Goal: Transaction & Acquisition: Book appointment/travel/reservation

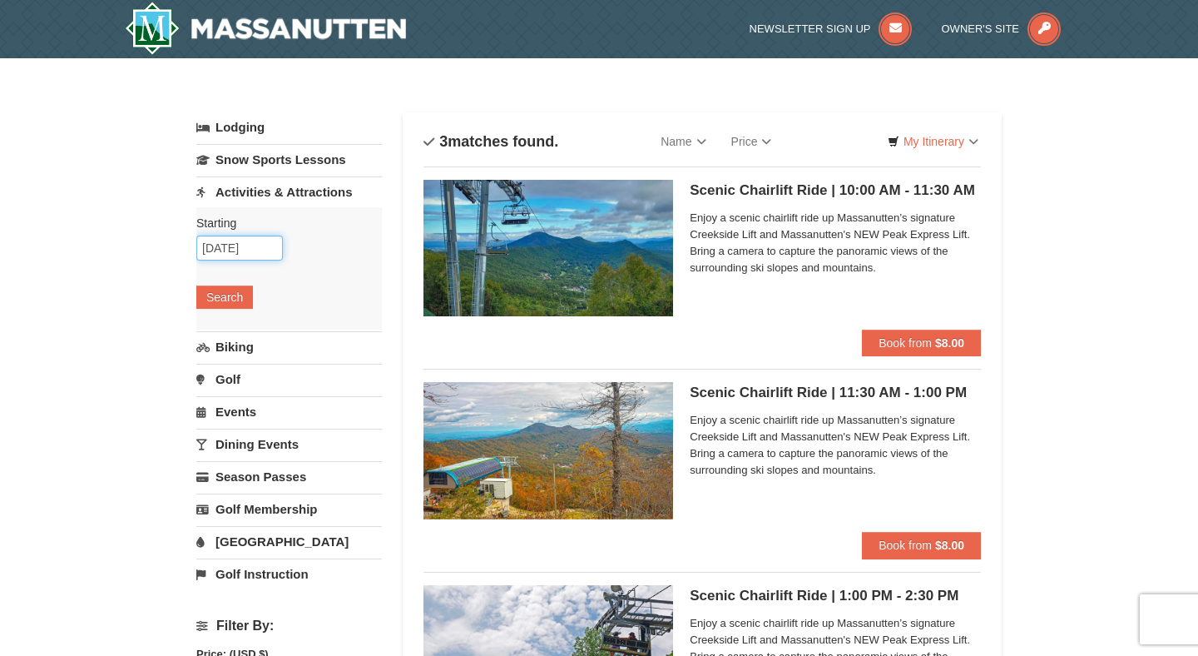
click at [249, 252] on input "10/13/2025" at bounding box center [239, 247] width 87 height 25
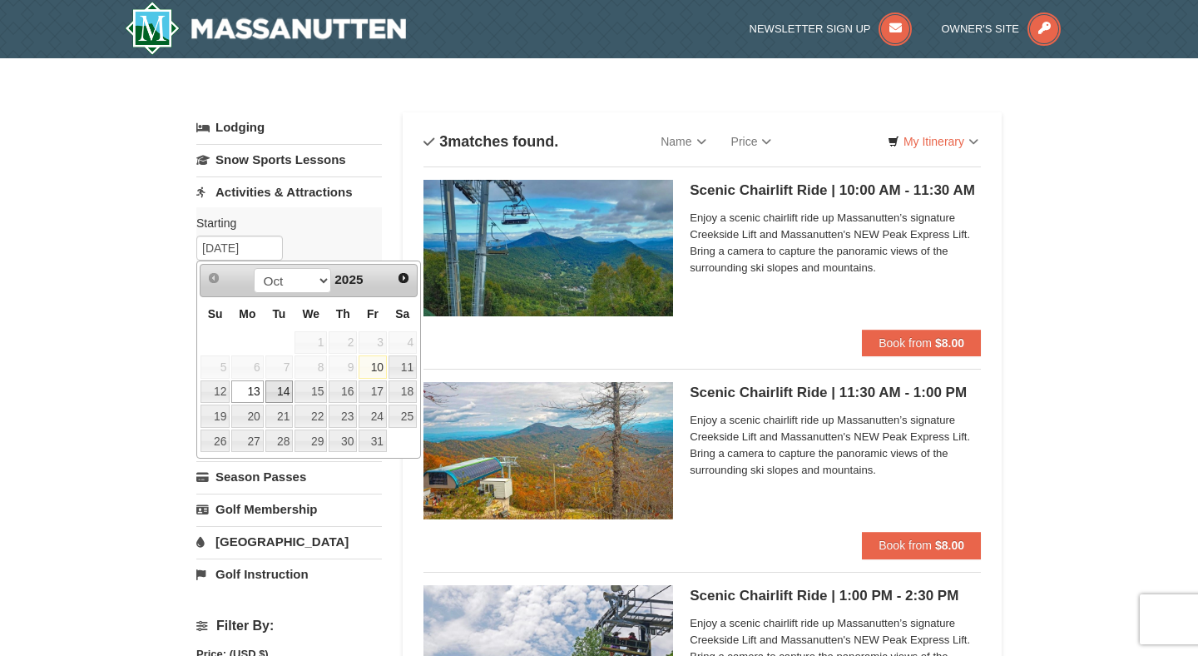
click at [278, 399] on link "14" at bounding box center [279, 391] width 28 height 23
type input "[DATE]"
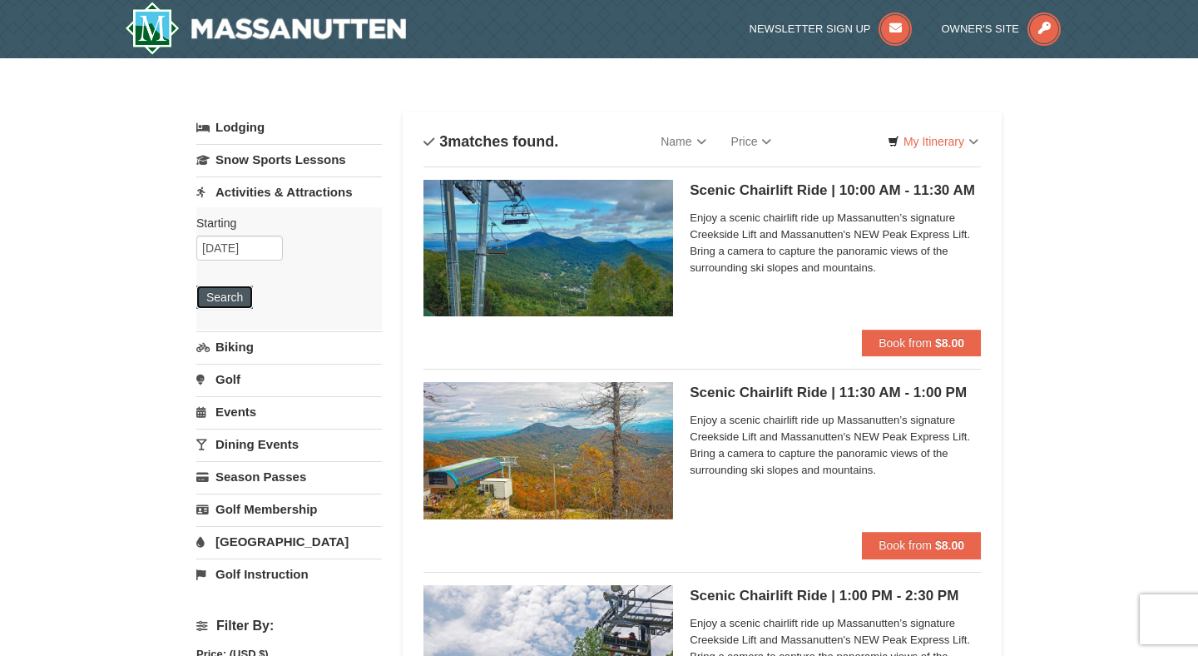
click at [220, 295] on button "Search" at bounding box center [224, 296] width 57 height 23
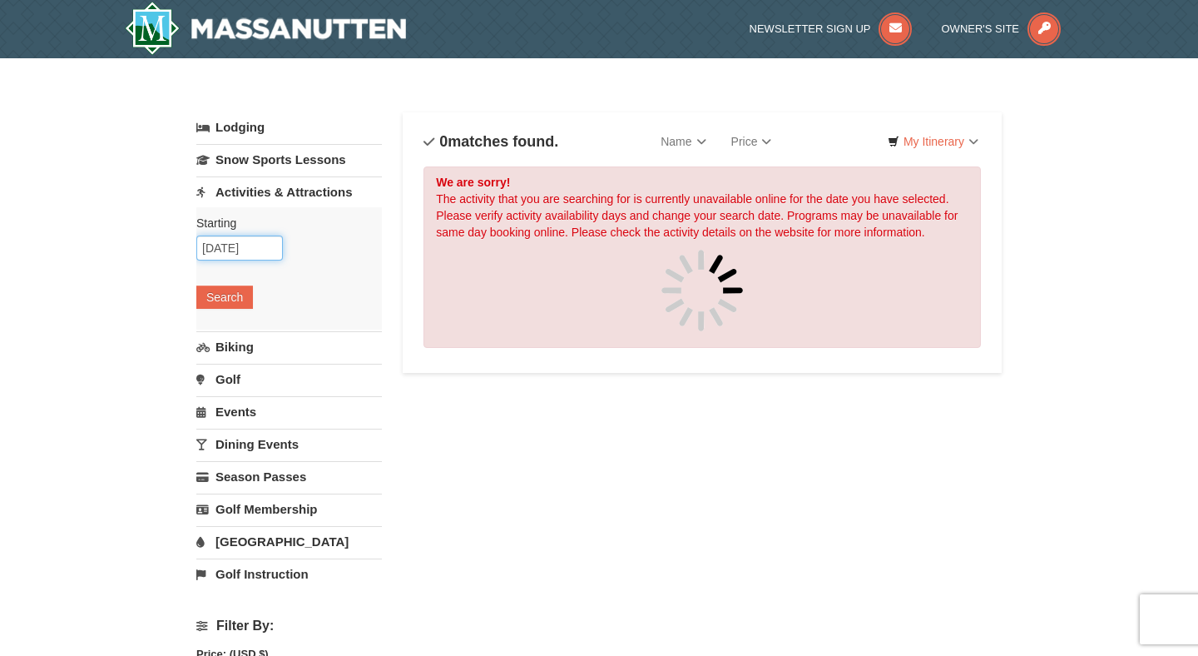
click at [251, 248] on input "10/14/2025" at bounding box center [239, 247] width 87 height 25
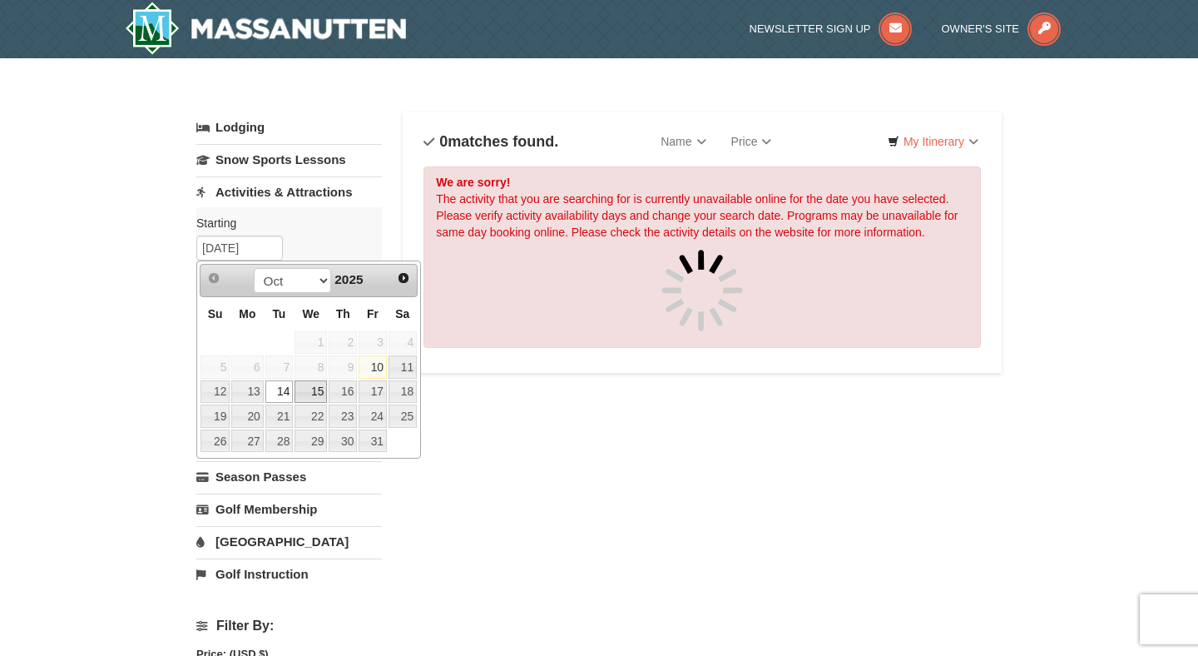
click at [319, 394] on link "15" at bounding box center [311, 391] width 32 height 23
type input "[DATE]"
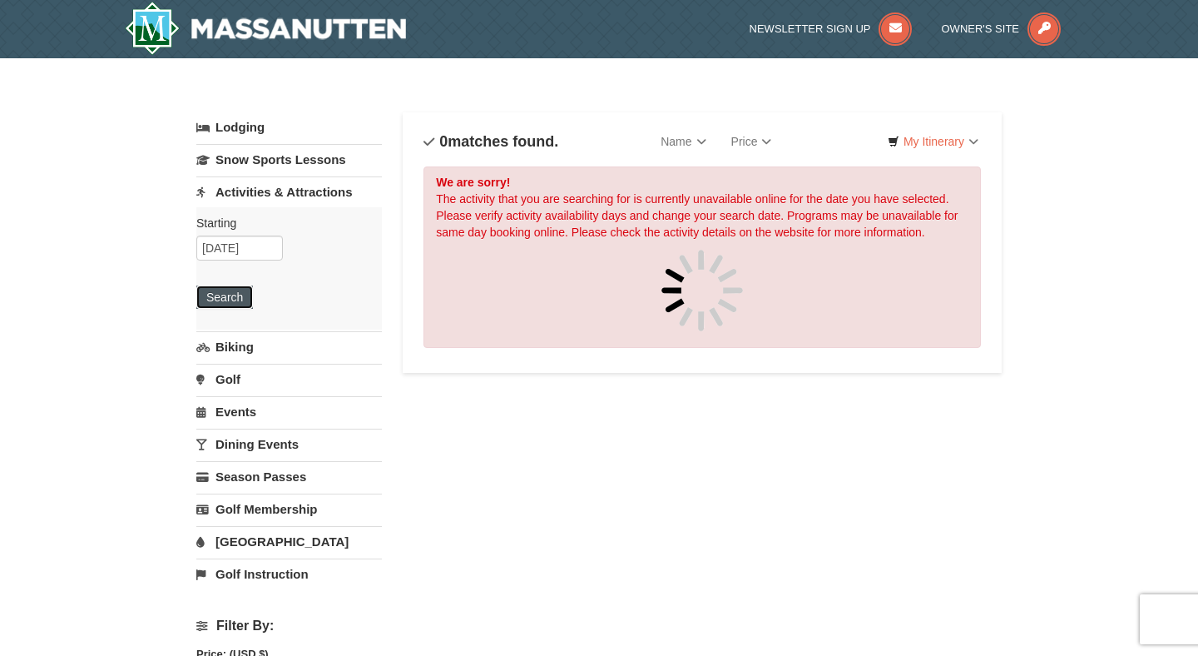
click at [230, 295] on button "Search" at bounding box center [224, 296] width 57 height 23
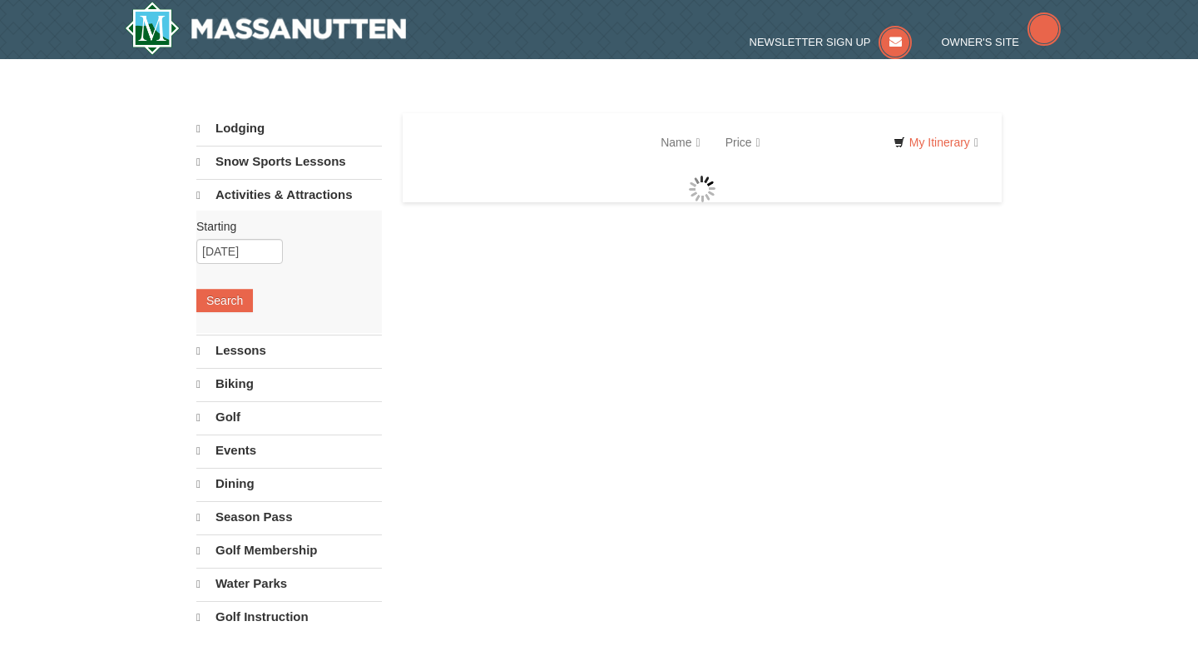
select select "10"
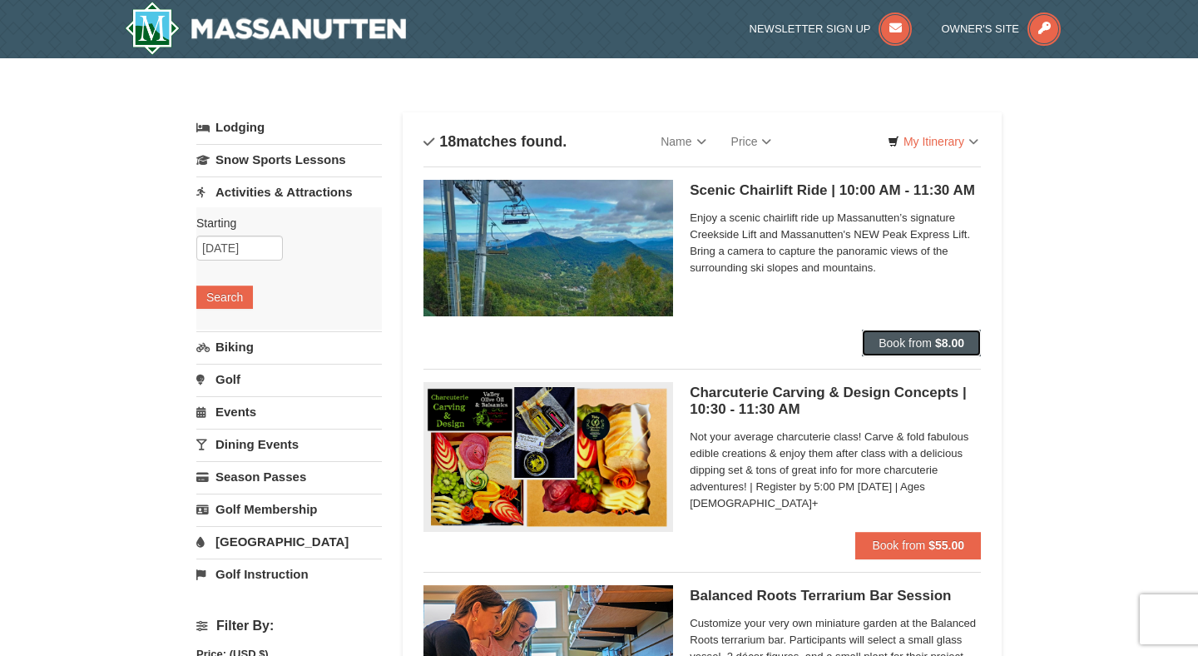
click at [901, 344] on span "Book from" at bounding box center [905, 342] width 53 height 13
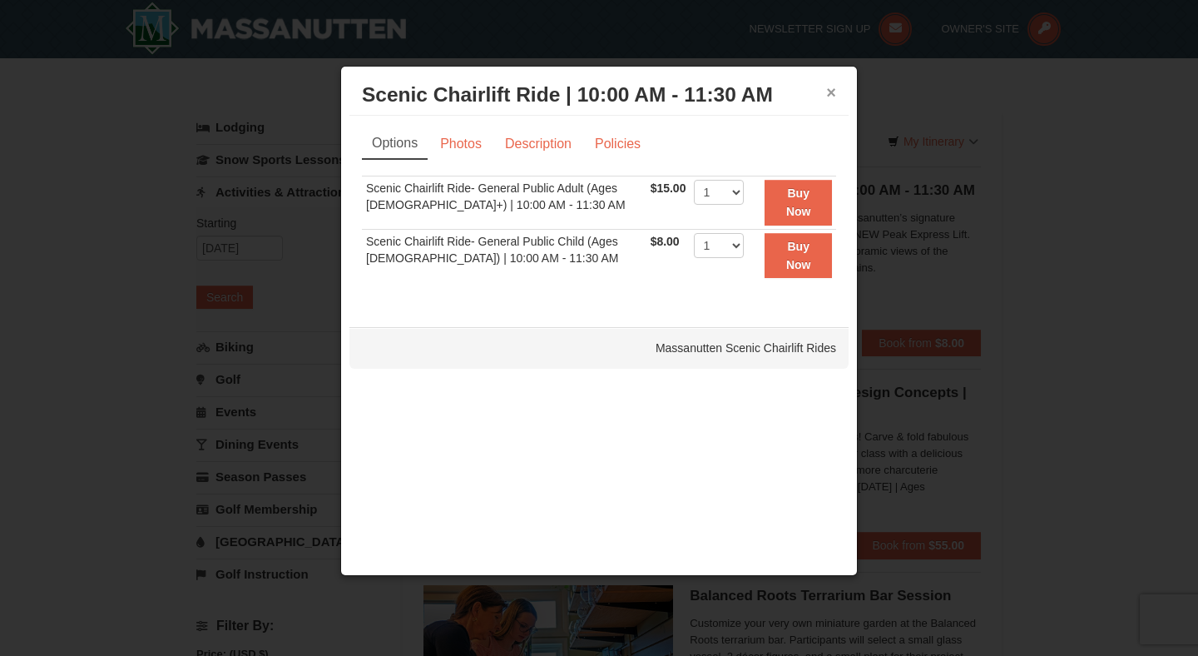
click at [826, 98] on button "×" at bounding box center [831, 92] width 10 height 17
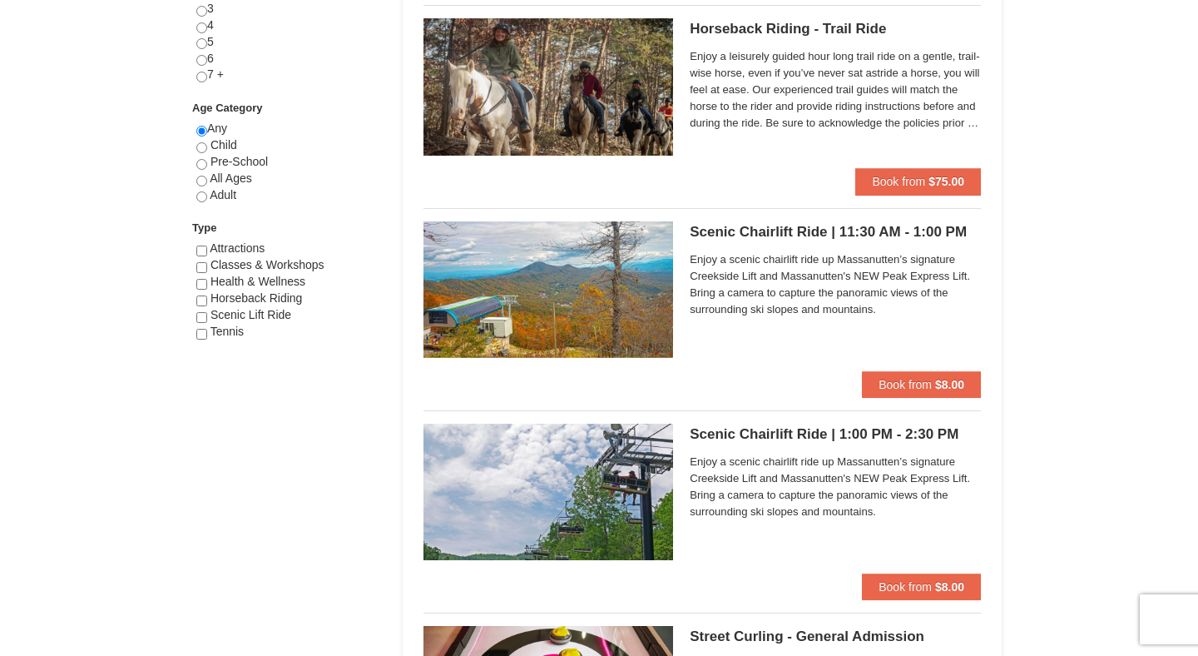
scroll to position [784, 0]
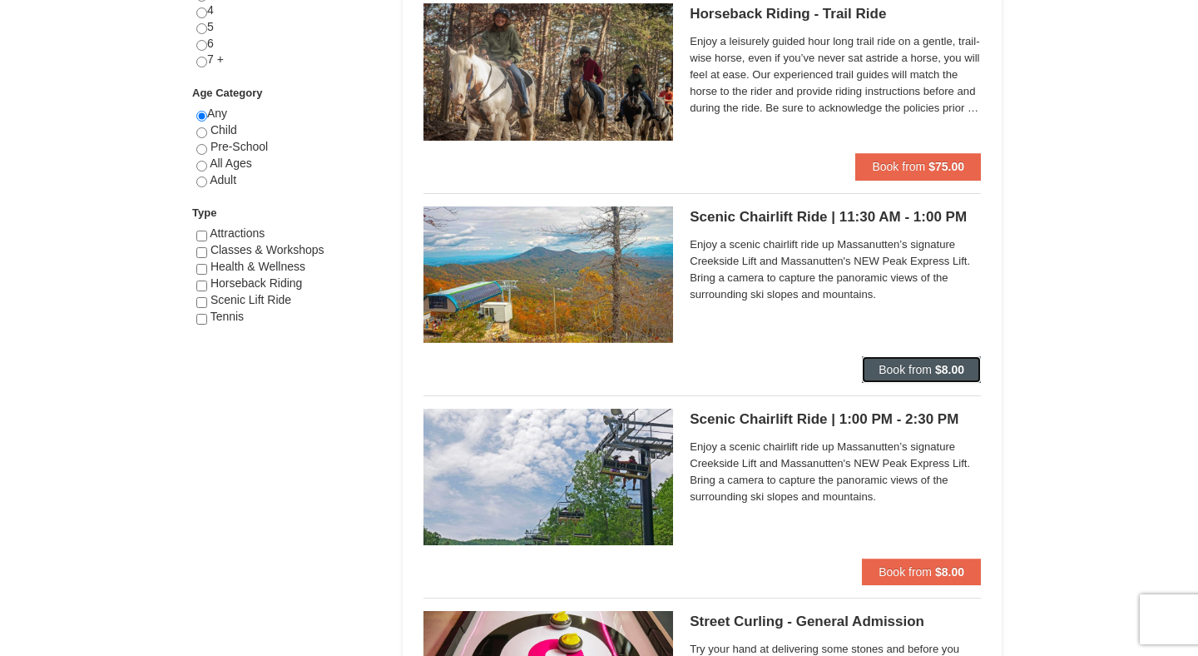
click at [919, 374] on span "Book from" at bounding box center [905, 369] width 53 height 13
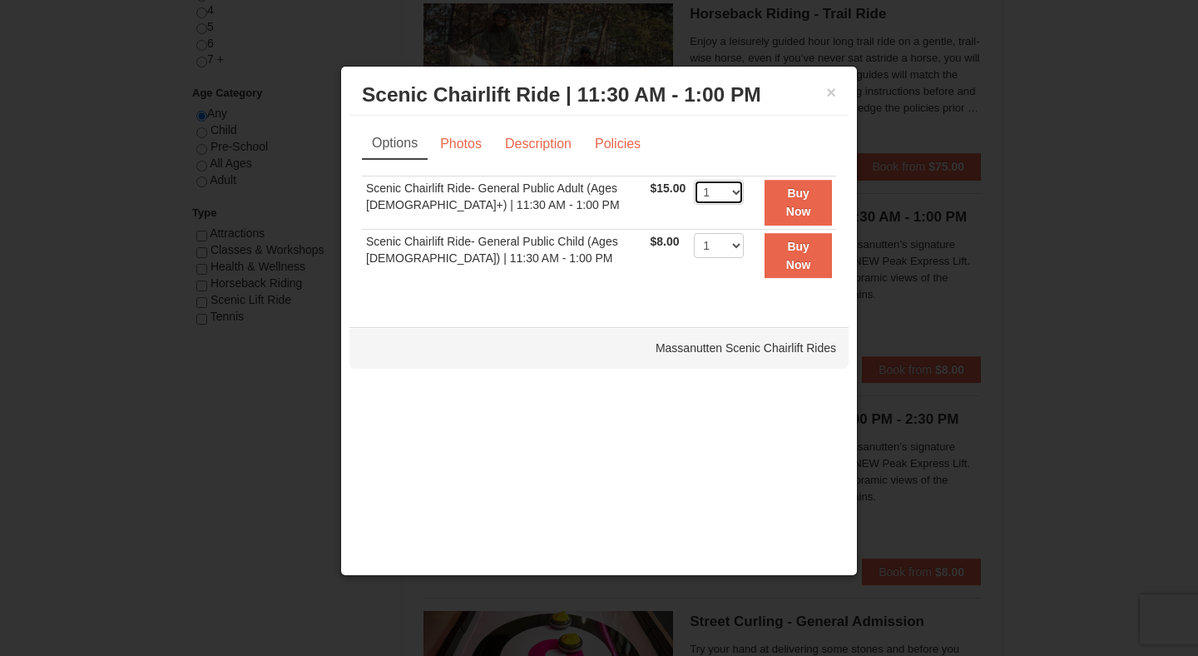
click at [723, 192] on select "1 2 3 4 5 6 7 8 9 10 11 12 13 14 15 16 17 18 19 20 21 22" at bounding box center [719, 192] width 50 height 25
select select "2"
click at [694, 180] on select "1 2 3 4 5 6 7 8 9 10 11 12 13 14 15 16 17 18 19 20 21 22" at bounding box center [719, 192] width 50 height 25
click at [476, 149] on link "Photos" at bounding box center [460, 144] width 63 height 32
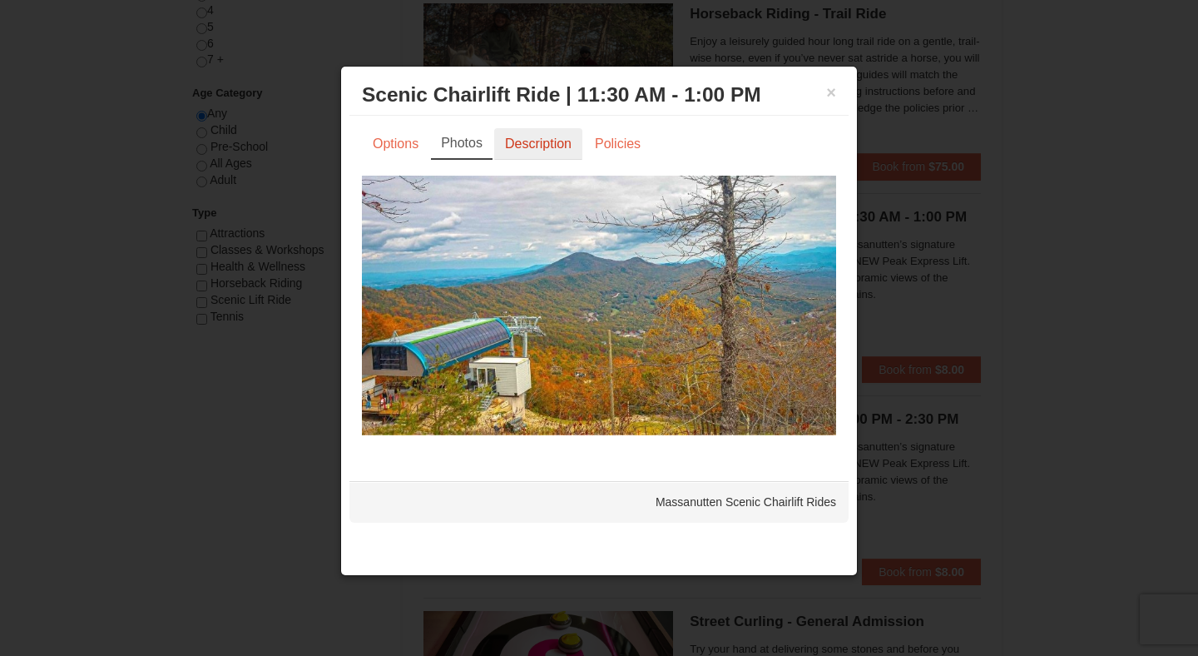
click at [543, 150] on link "Description" at bounding box center [538, 144] width 88 height 32
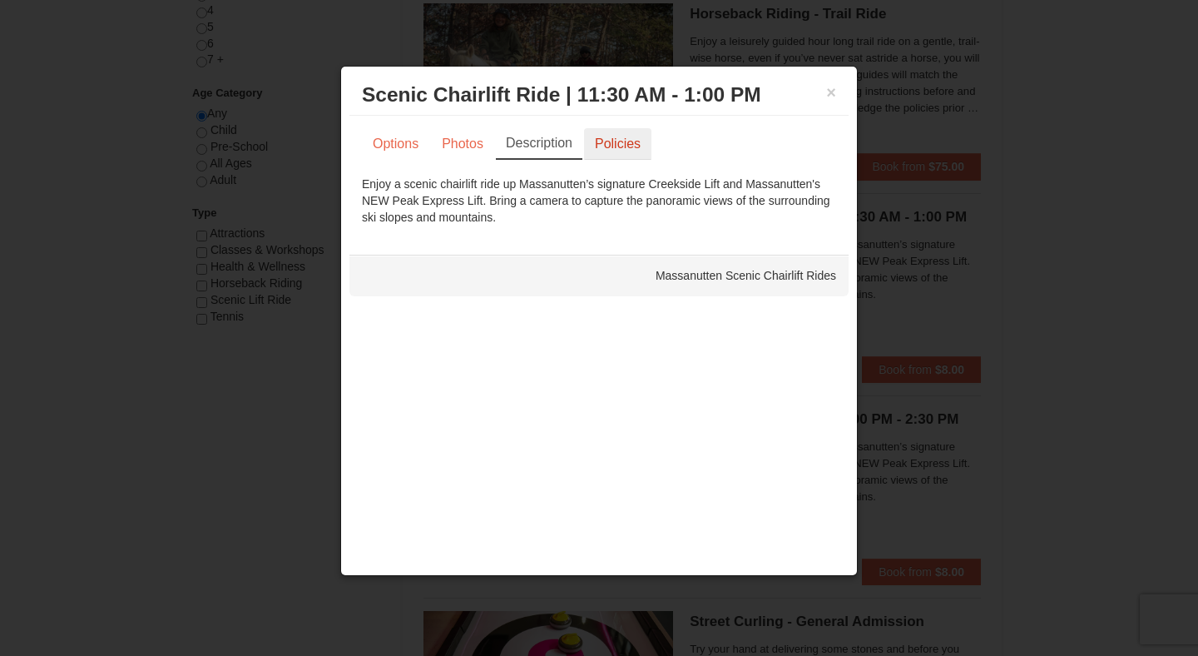
click at [620, 147] on link "Policies" at bounding box center [617, 144] width 67 height 32
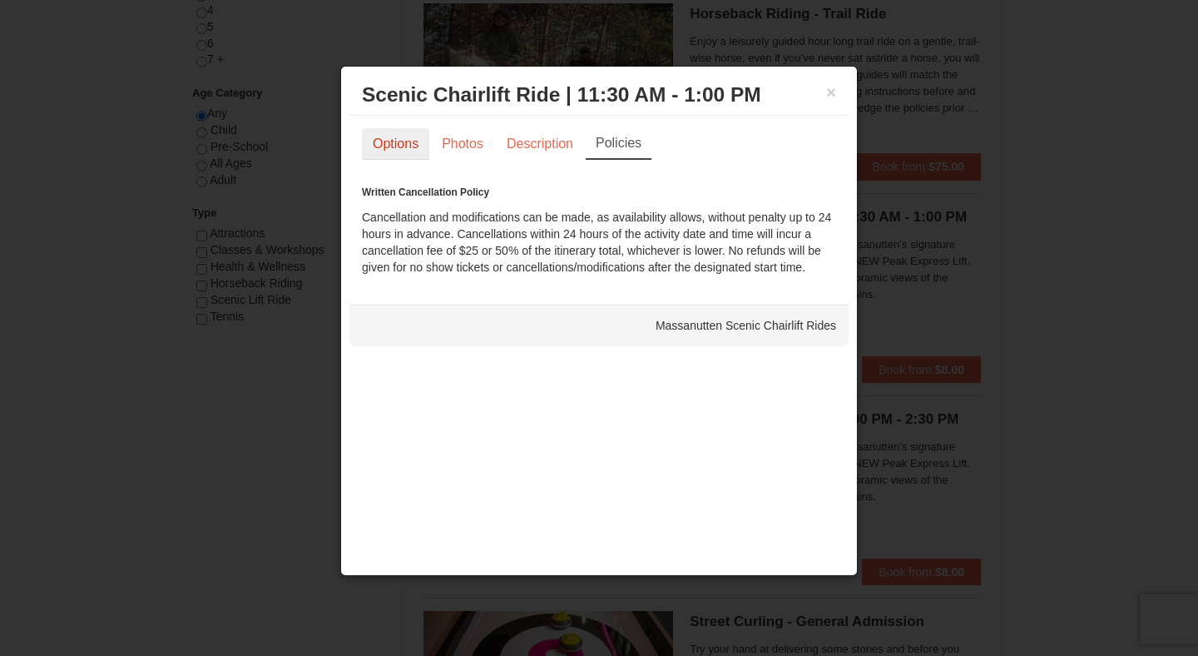
click at [396, 145] on link "Options" at bounding box center [395, 144] width 67 height 32
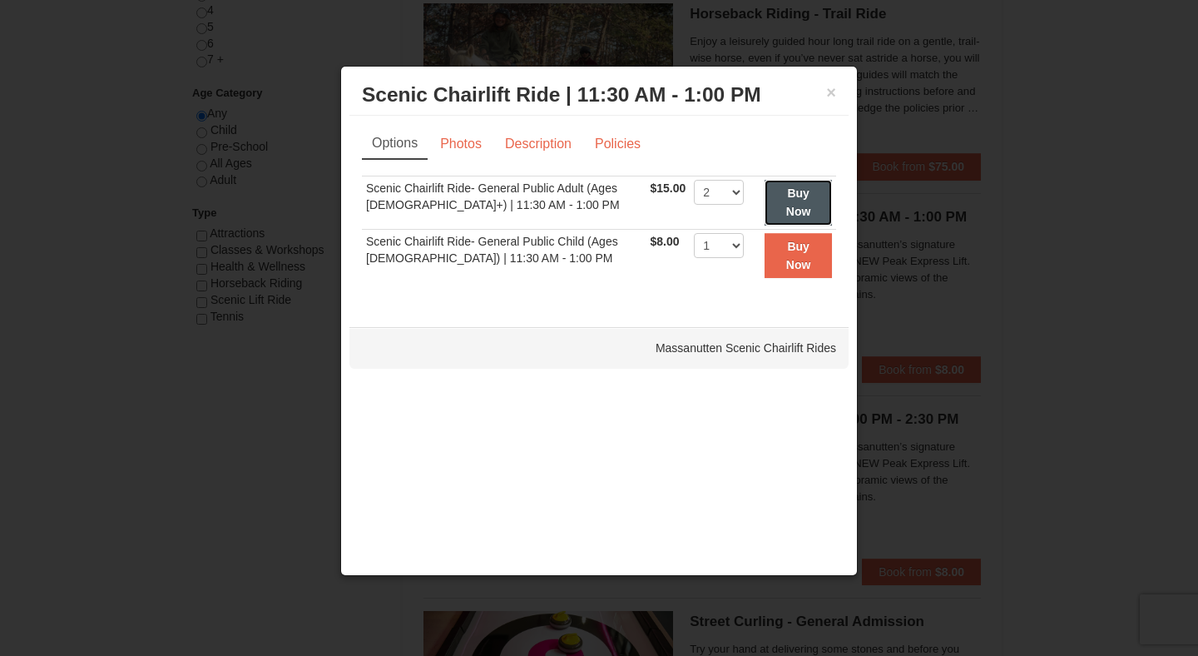
click at [798, 202] on button "Buy Now" at bounding box center [798, 203] width 67 height 46
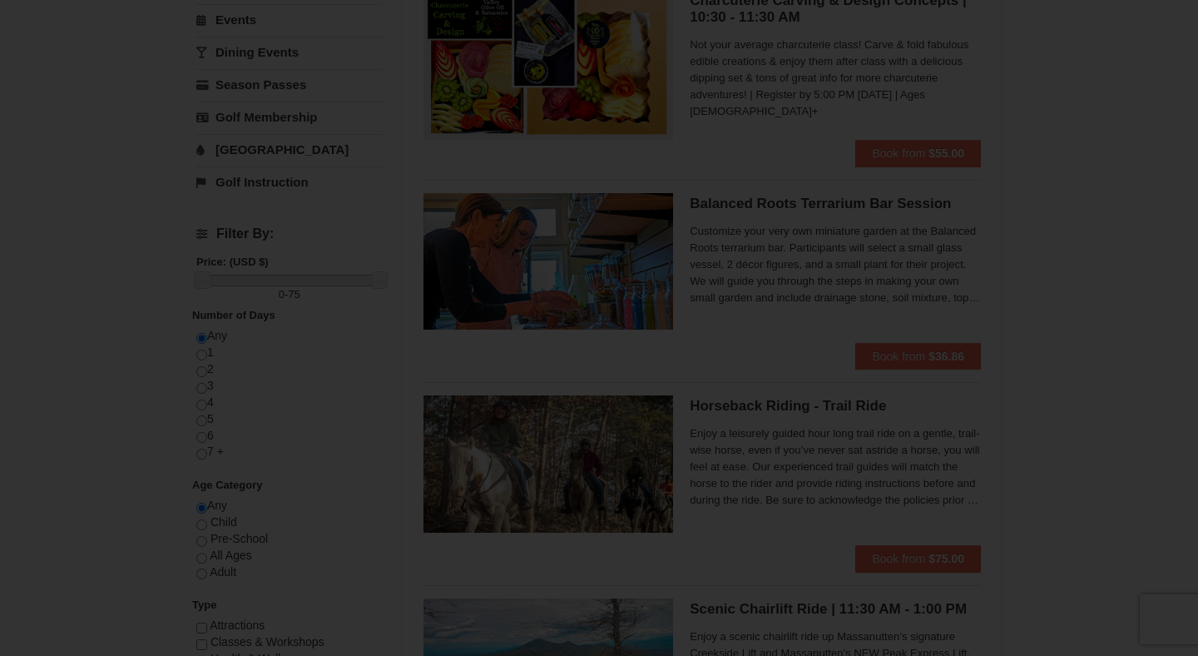
scroll to position [0, 0]
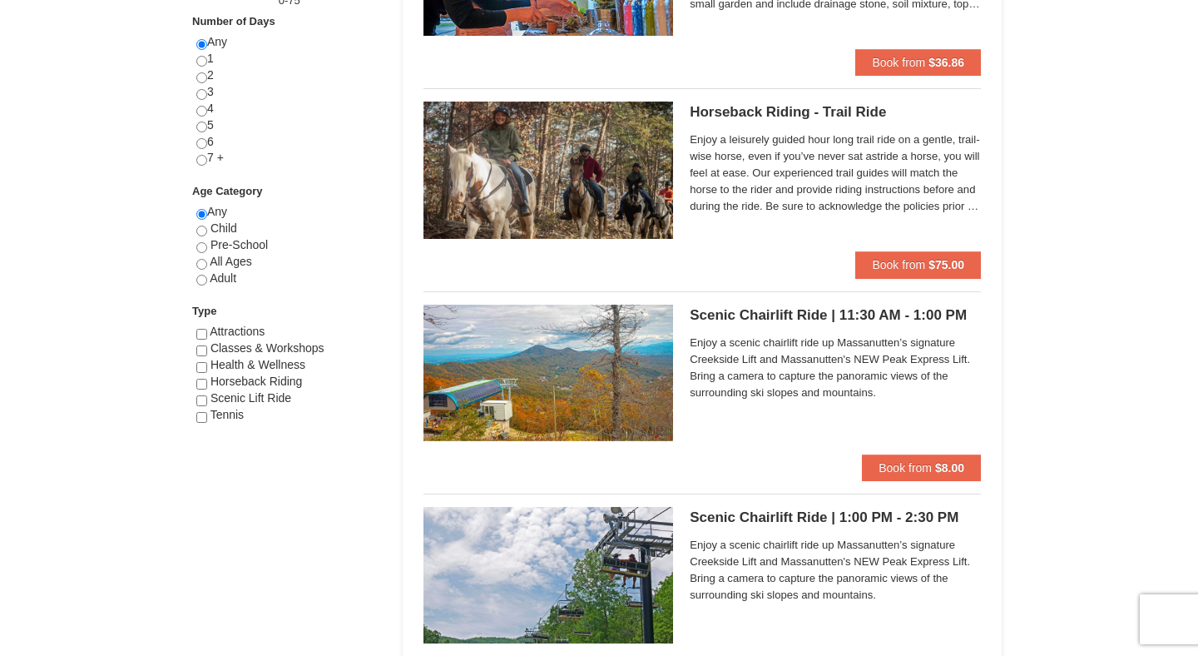
scroll to position [726, 0]
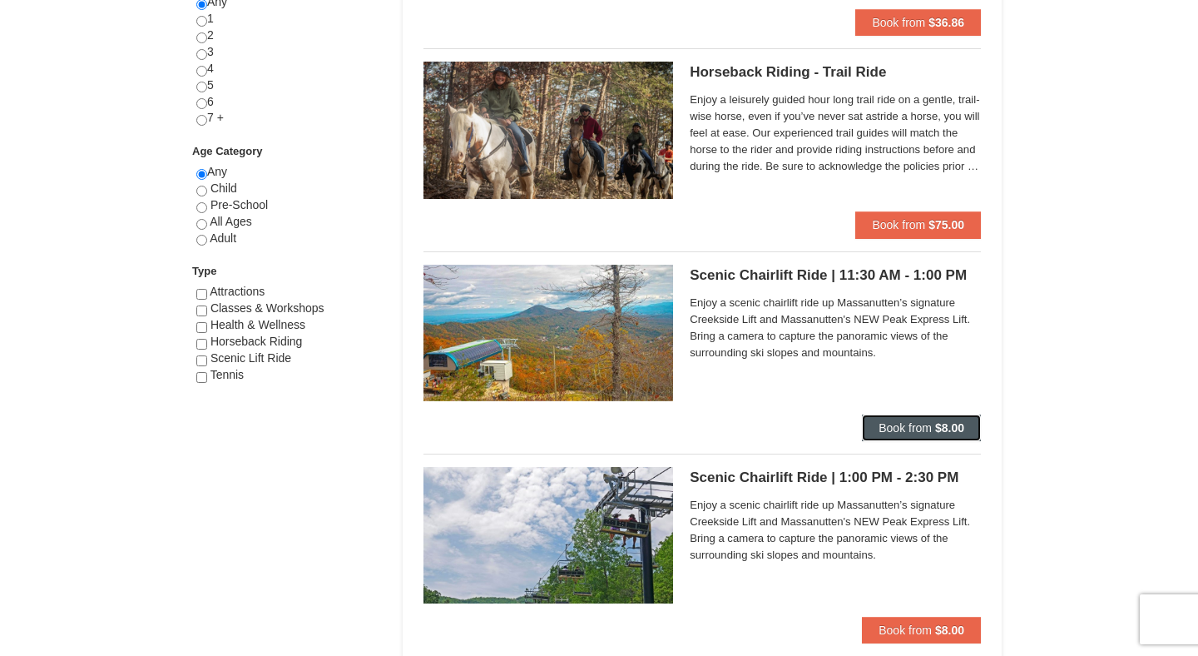
click at [907, 423] on span "Book from" at bounding box center [905, 427] width 53 height 13
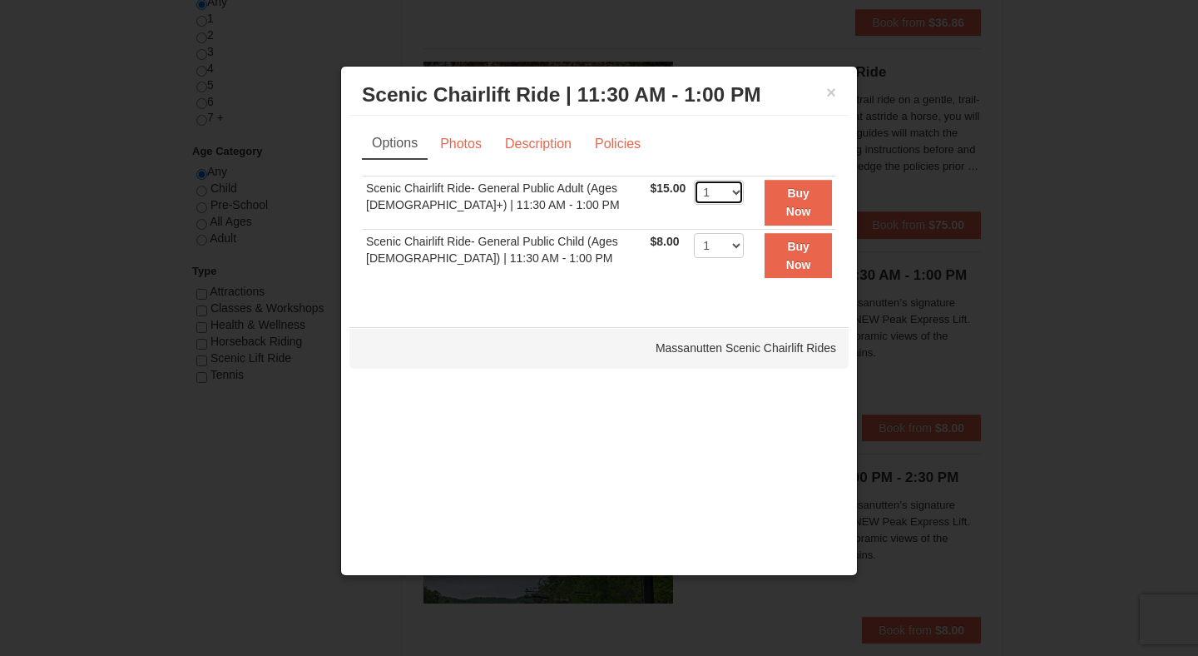
click at [726, 190] on select "1 2 3 4 5 6 7 8 9 10 11 12 13 14 15 16 17 18 19 20 21 22" at bounding box center [719, 192] width 50 height 25
select select "2"
click at [694, 180] on select "1 2 3 4 5 6 7 8 9 10 11 12 13 14 15 16 17 18 19 20 21 22" at bounding box center [719, 192] width 50 height 25
click at [797, 212] on strong "Buy Now" at bounding box center [798, 202] width 25 height 32
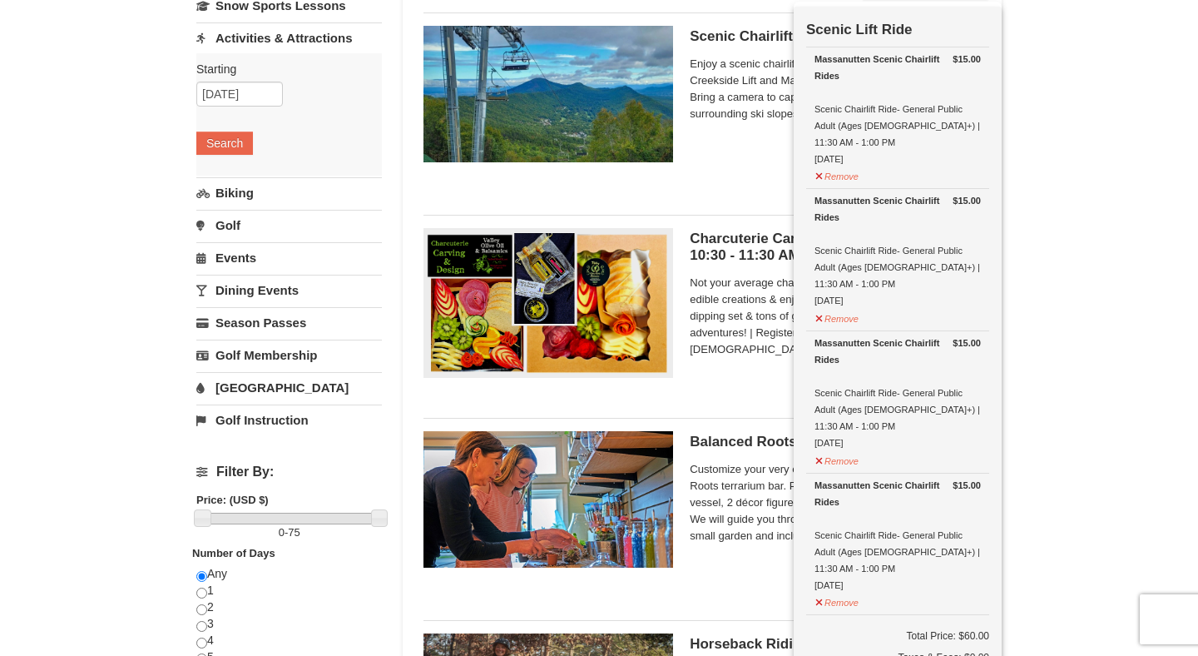
scroll to position [153, 0]
click at [824, 591] on button "Remove" at bounding box center [837, 601] width 45 height 21
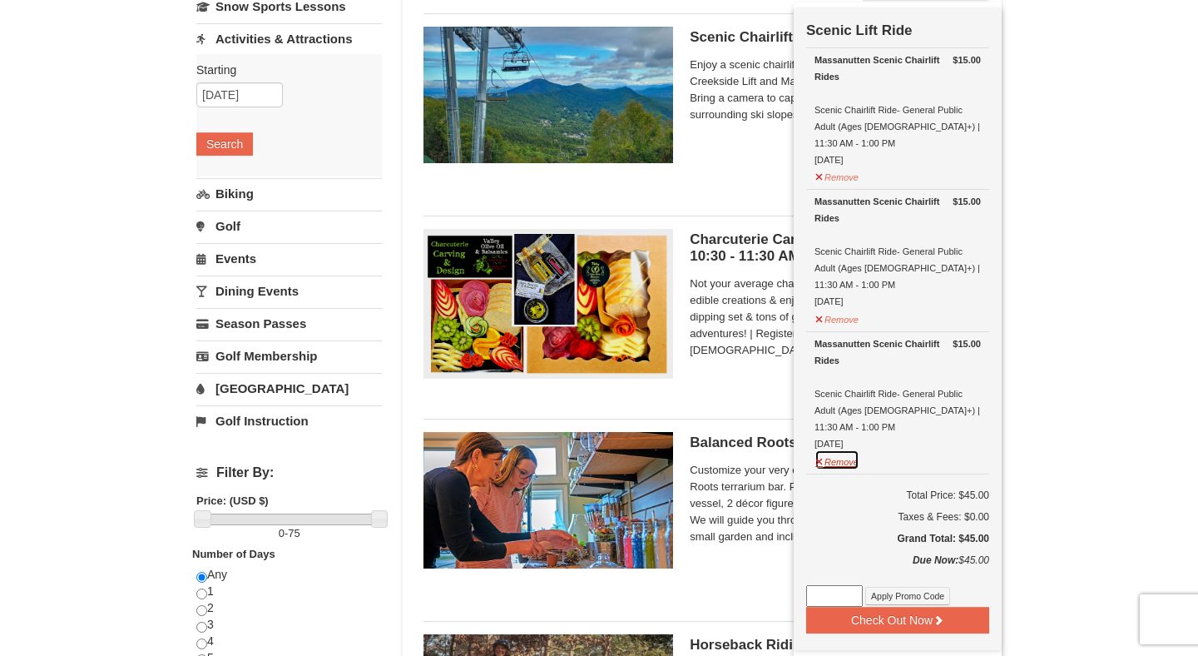
click at [841, 449] on button "Remove" at bounding box center [837, 459] width 45 height 21
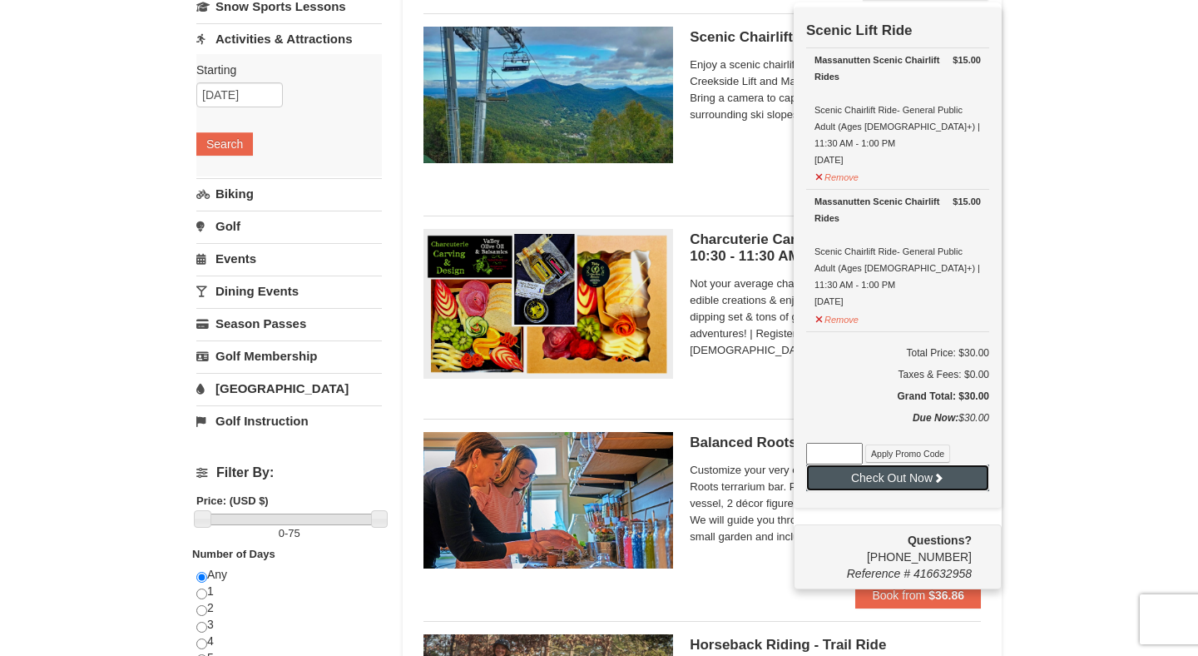
click at [919, 464] on button "Check Out Now" at bounding box center [897, 477] width 183 height 27
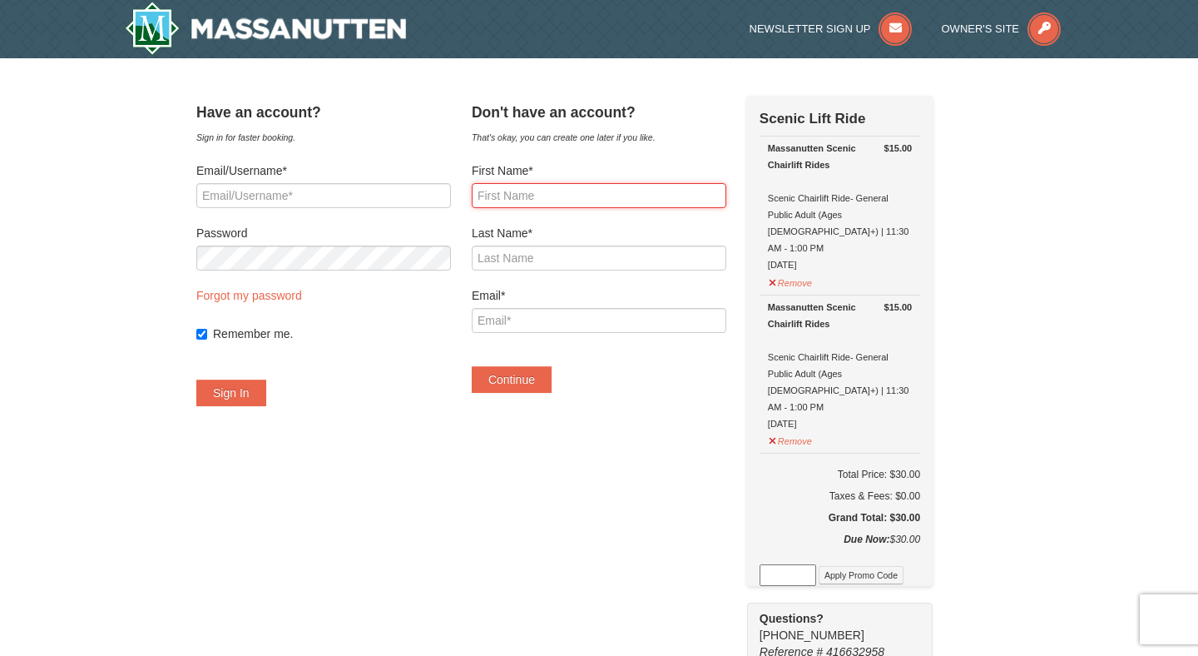
click at [605, 194] on input "First Name*" at bounding box center [599, 195] width 255 height 25
type input "Marva"
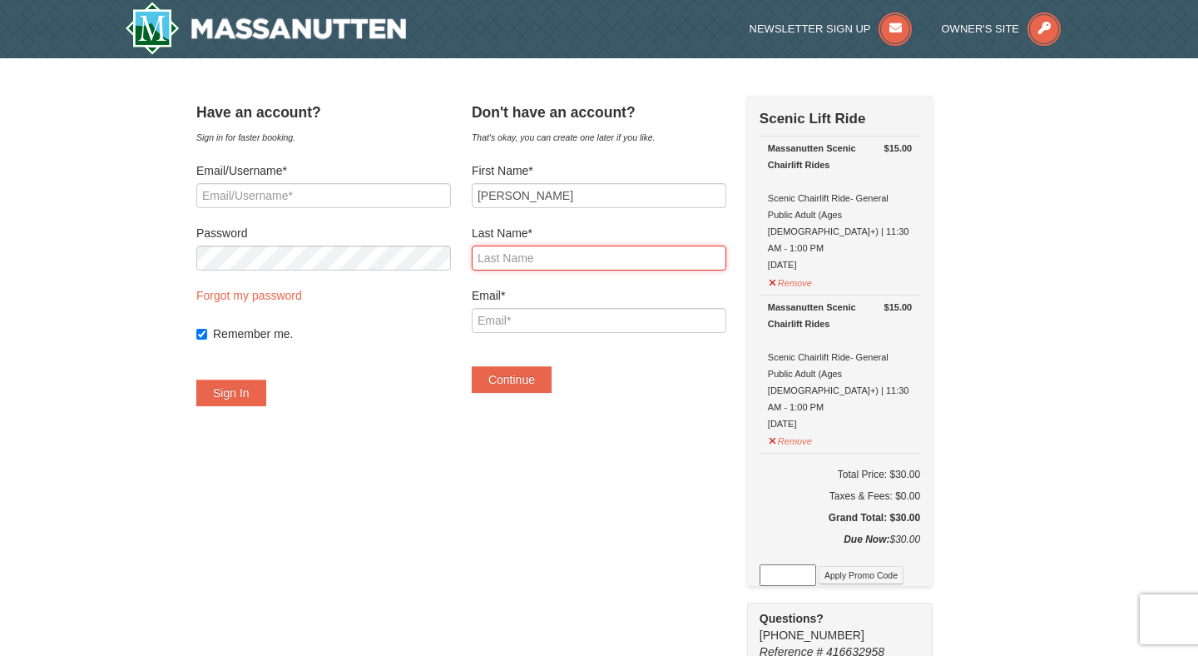
type input "Tokhi"
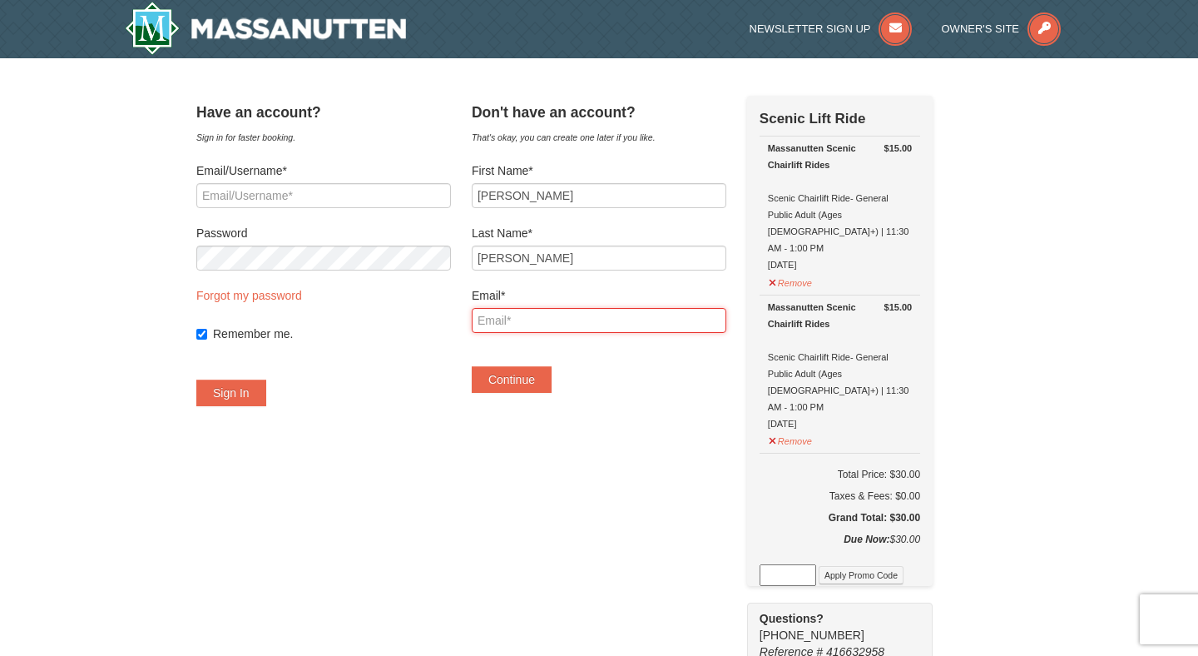
type input "tokhimarva@gmail.com"
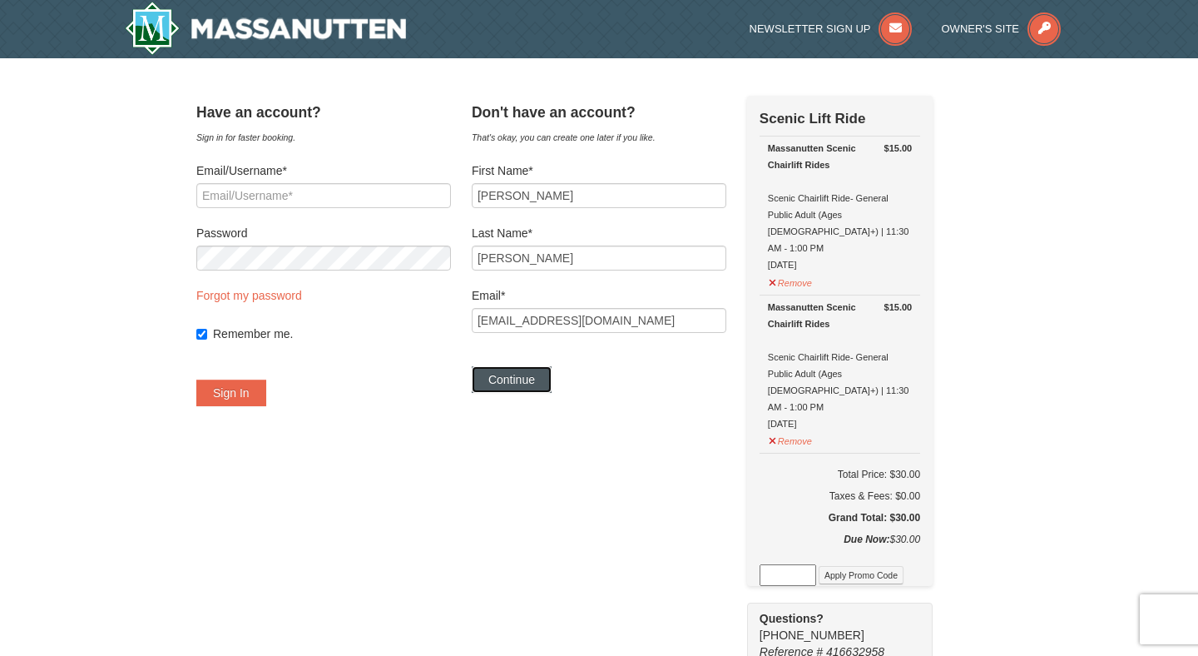
click at [524, 387] on button "Continue" at bounding box center [512, 379] width 80 height 27
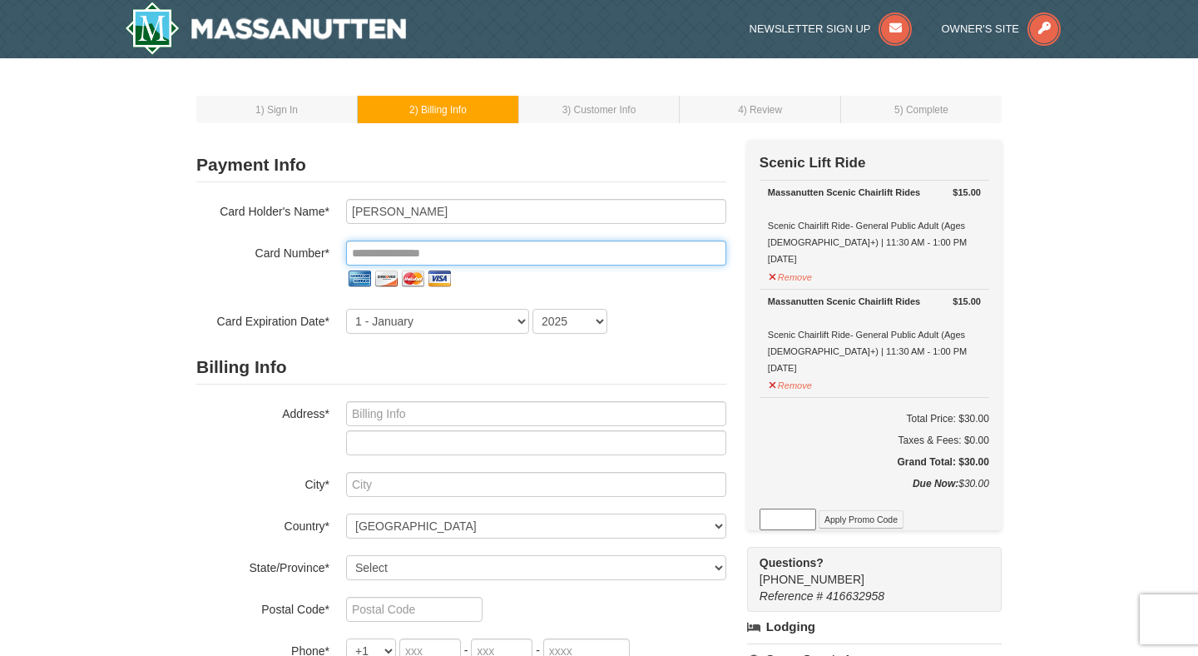
click at [498, 254] on input "tel" at bounding box center [536, 252] width 380 height 25
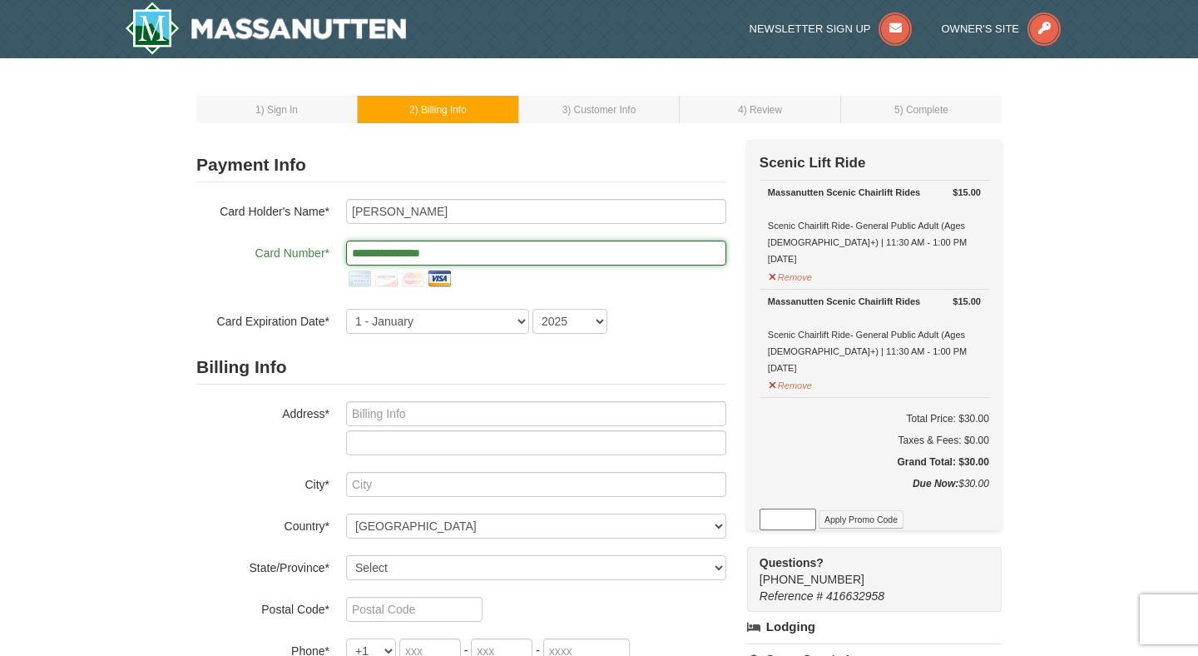
type input "**********"
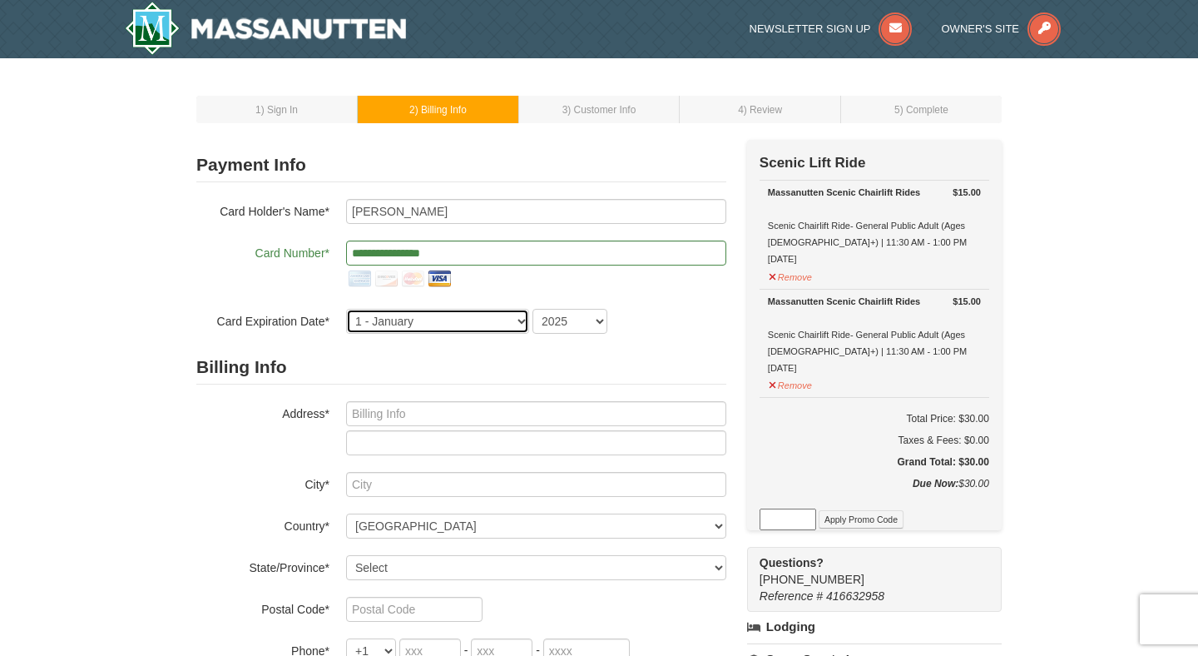
click at [396, 318] on select "1 - January 2 - February 3 - March 4 - April 5 - May 6 - June 7 - July 8 - Augu…" at bounding box center [437, 321] width 183 height 25
select select "4"
click at [346, 309] on select "1 - January 2 - February 3 - March 4 - April 5 - May 6 - June 7 - July 8 - Augu…" at bounding box center [437, 321] width 183 height 25
click at [584, 325] on select "2025 2026 2027 2028 2029 2030 2031 2032 2033 2034" at bounding box center [569, 321] width 75 height 25
select select "2027"
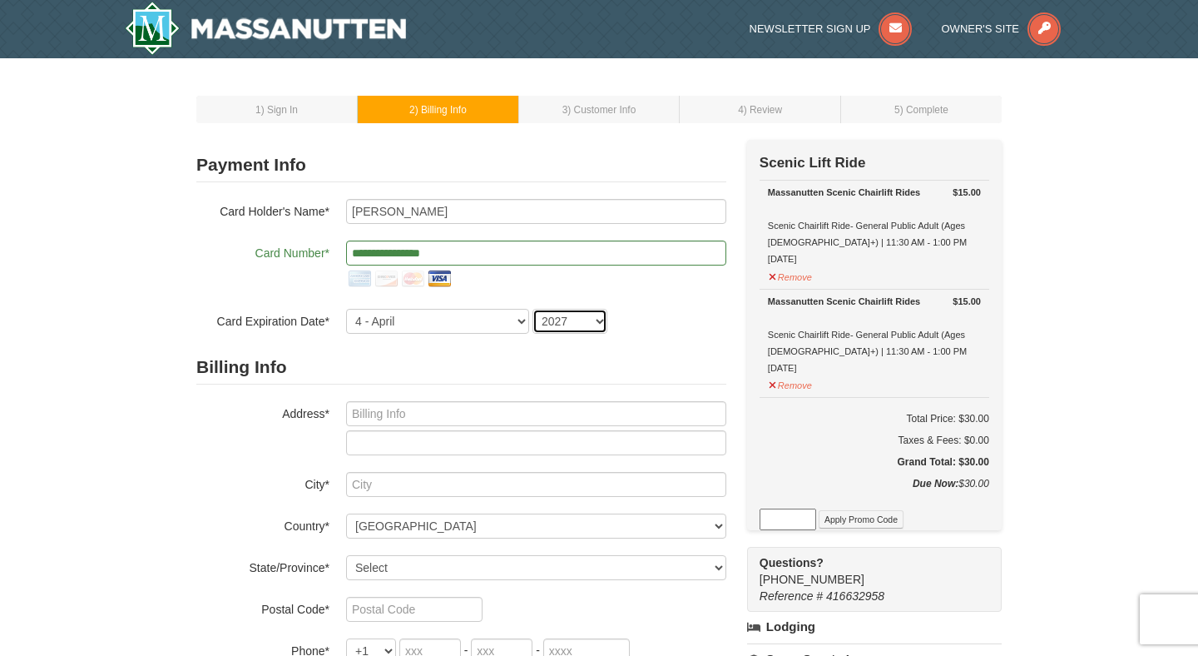
click at [532, 309] on select "2025 2026 2027 2028 2029 2030 2031 2032 2033 2034" at bounding box center [569, 321] width 75 height 25
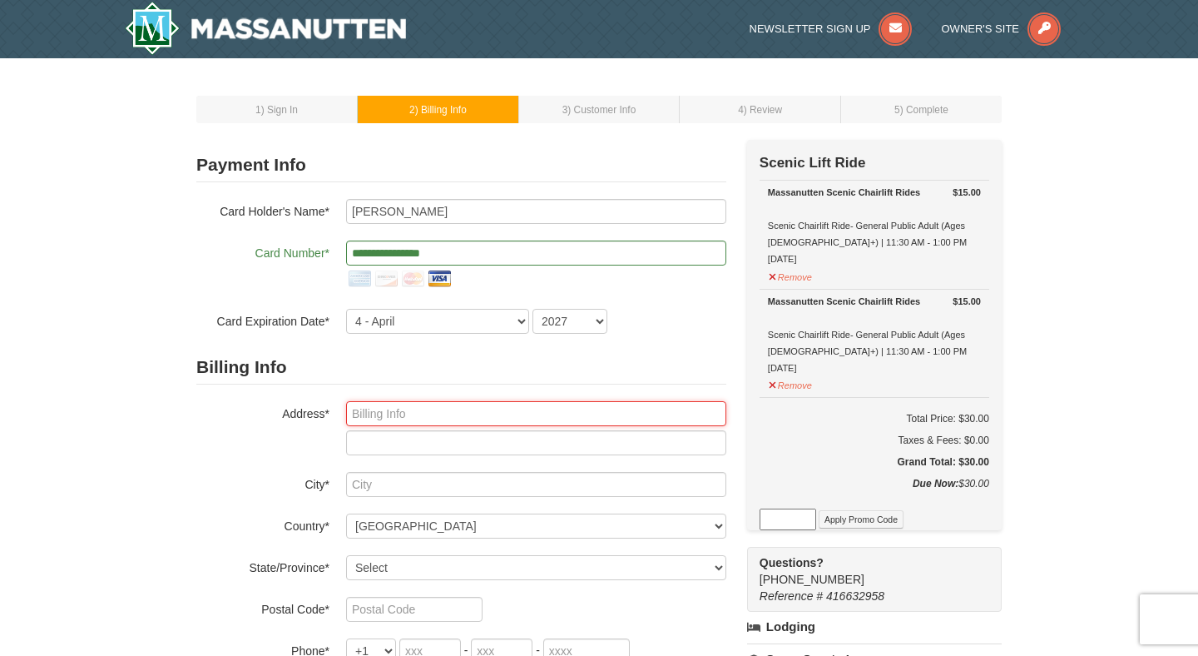
click at [436, 406] on input "text" at bounding box center [536, 413] width 380 height 25
type input "67 Hawthorne Ct. NE"
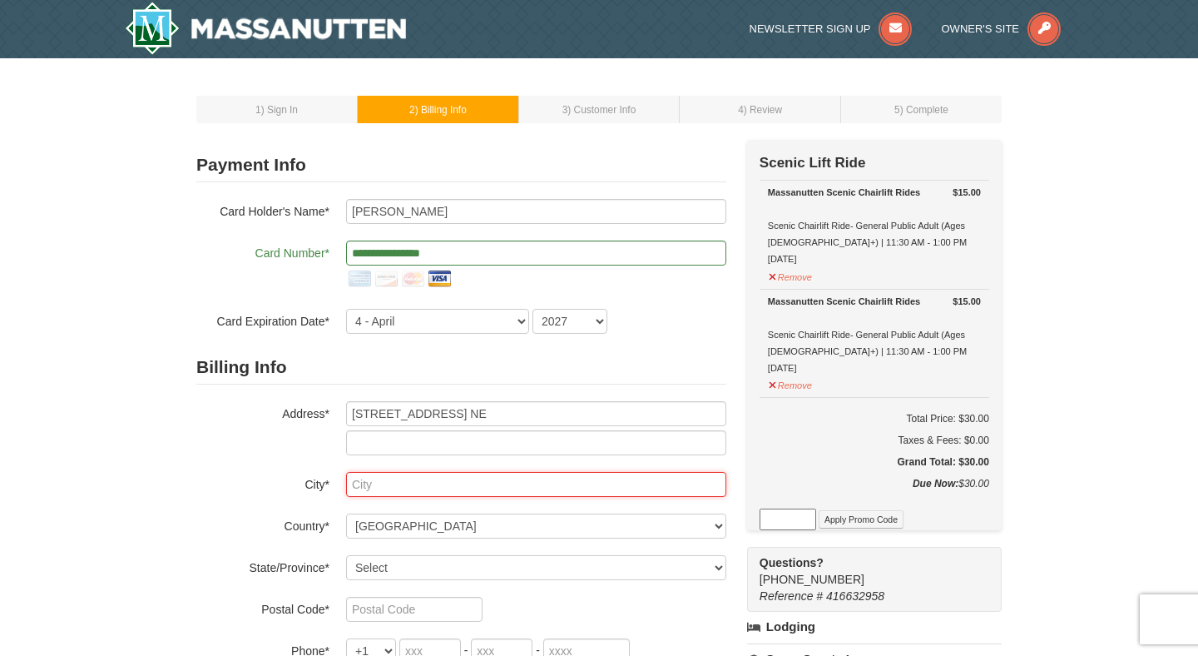
type input "Washington"
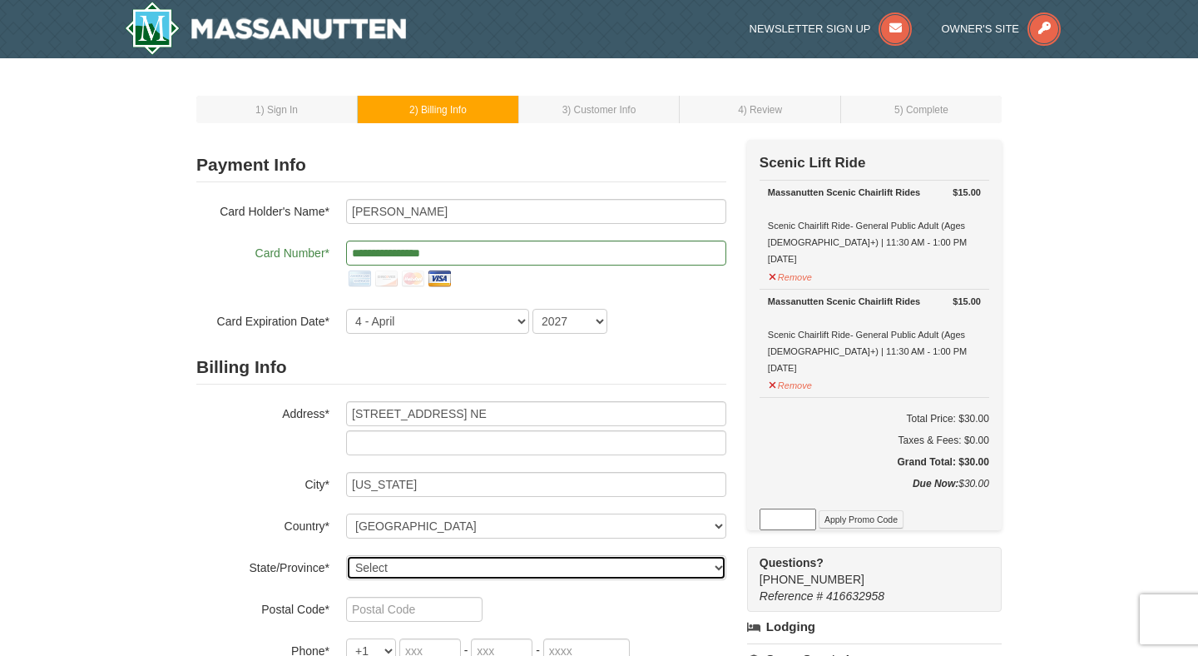
select select "DC"
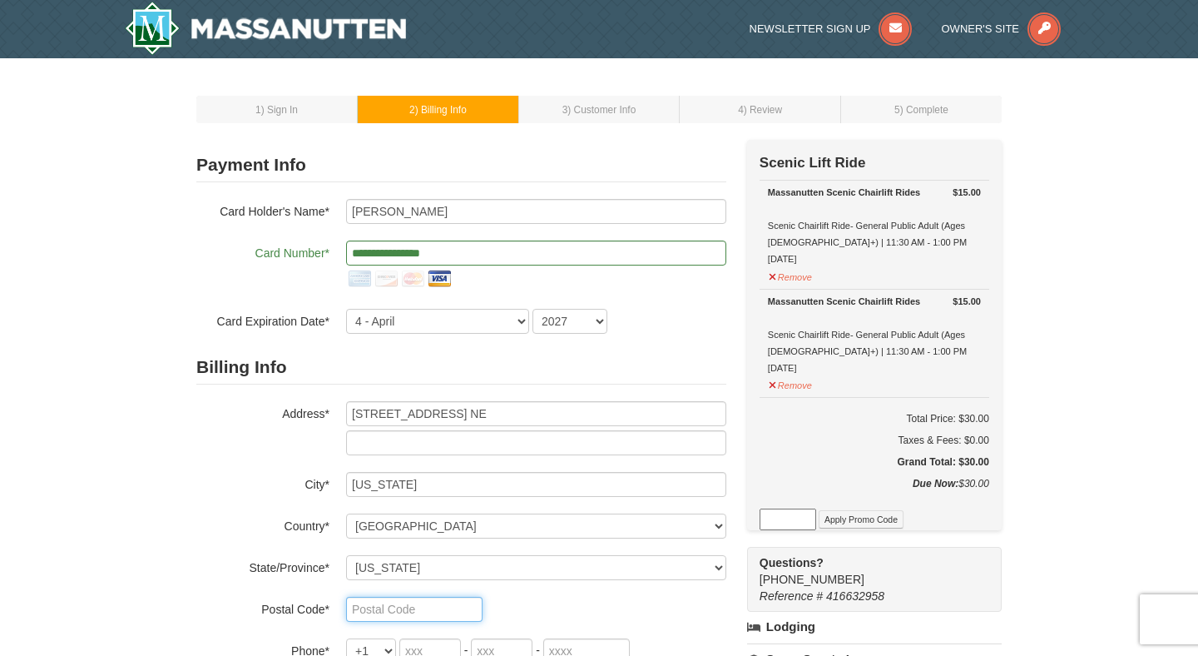
type input "20017"
type input "703"
type input "598"
type input "0596"
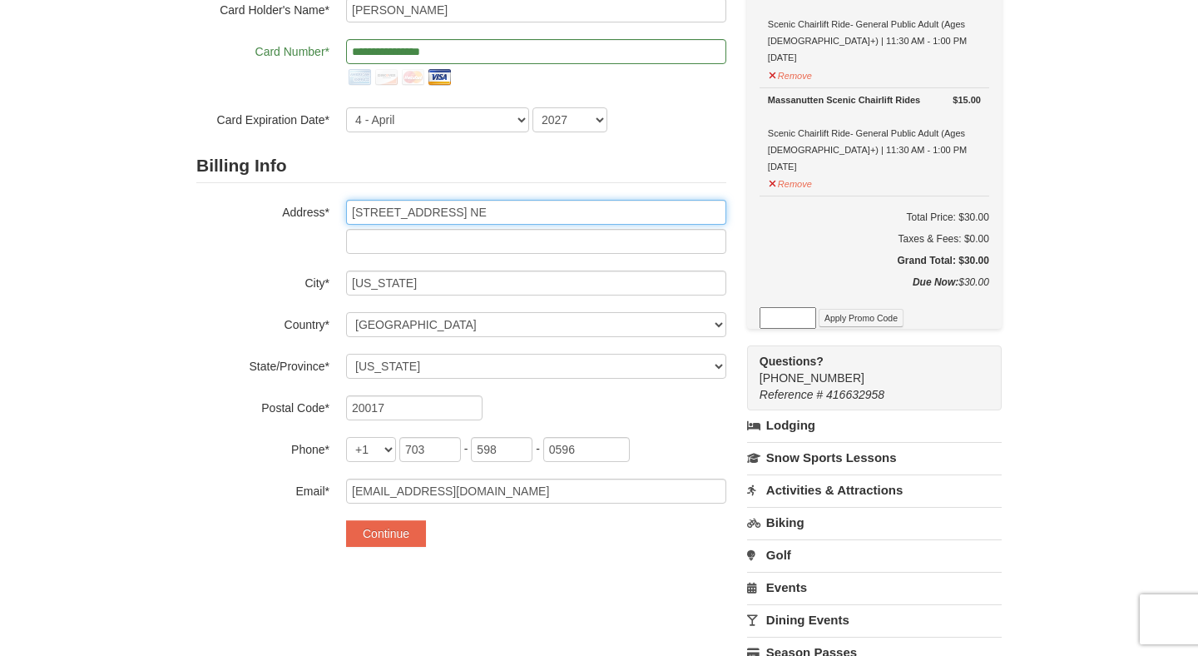
scroll to position [218, 0]
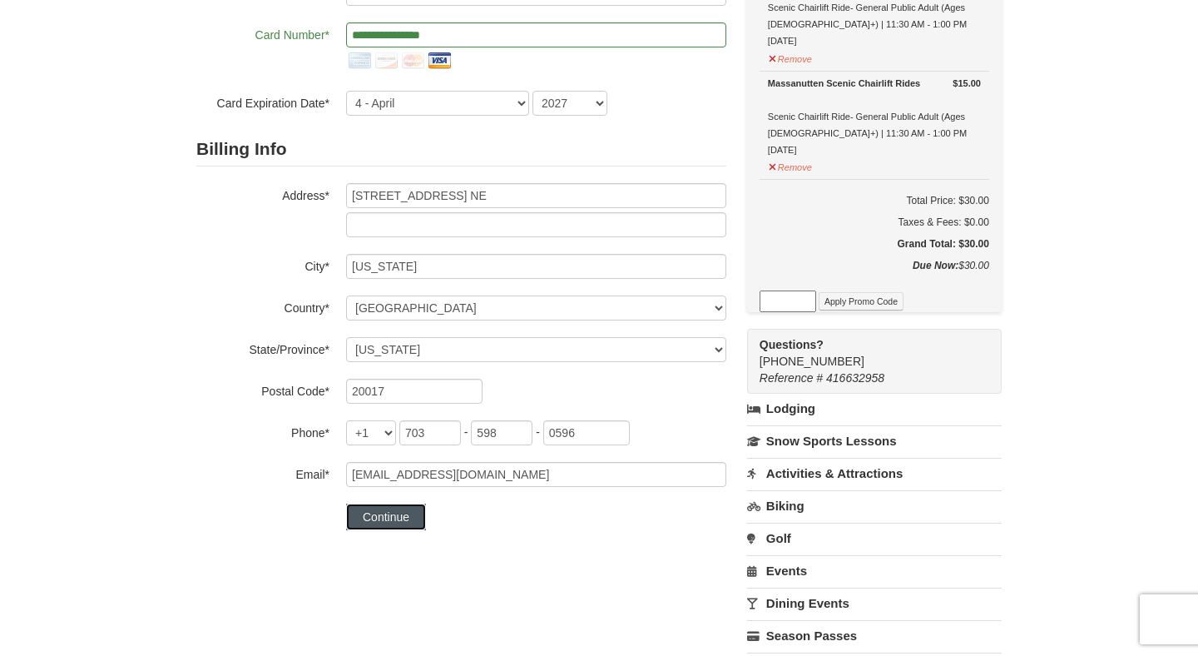
click at [404, 521] on button "Continue" at bounding box center [386, 516] width 80 height 27
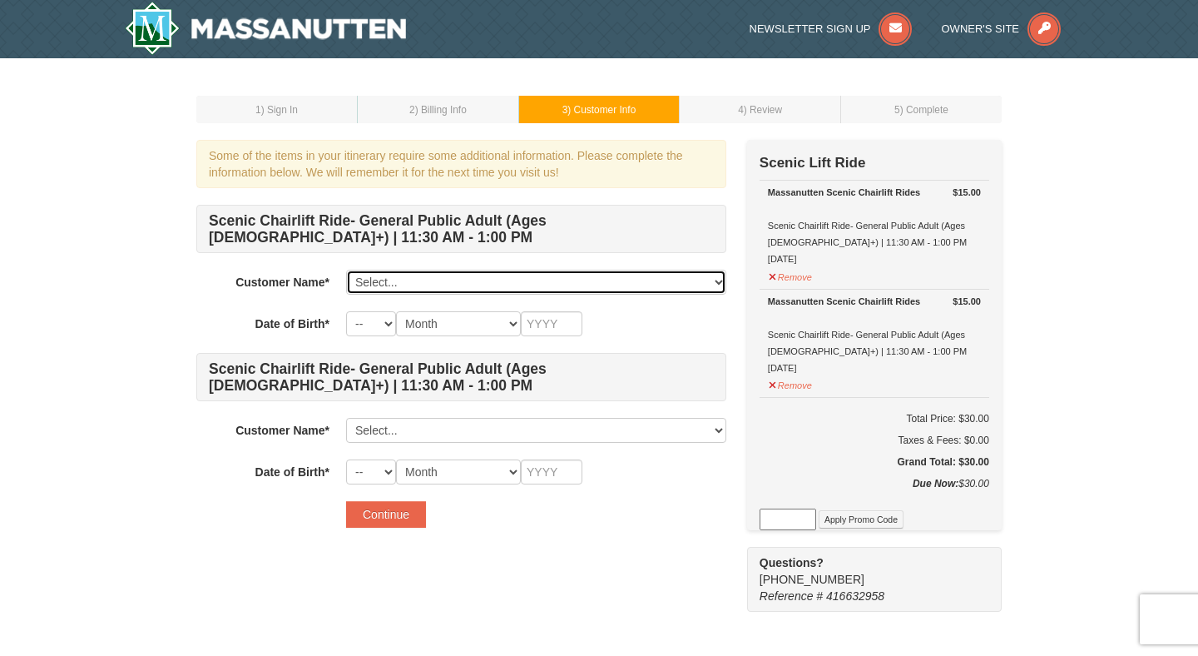
click at [487, 279] on select "Select... Marva Tokhi Add New..." at bounding box center [536, 282] width 380 height 25
select select "28371494"
click at [346, 270] on select "Select... Marva Tokhi Add New..." at bounding box center [536, 282] width 380 height 25
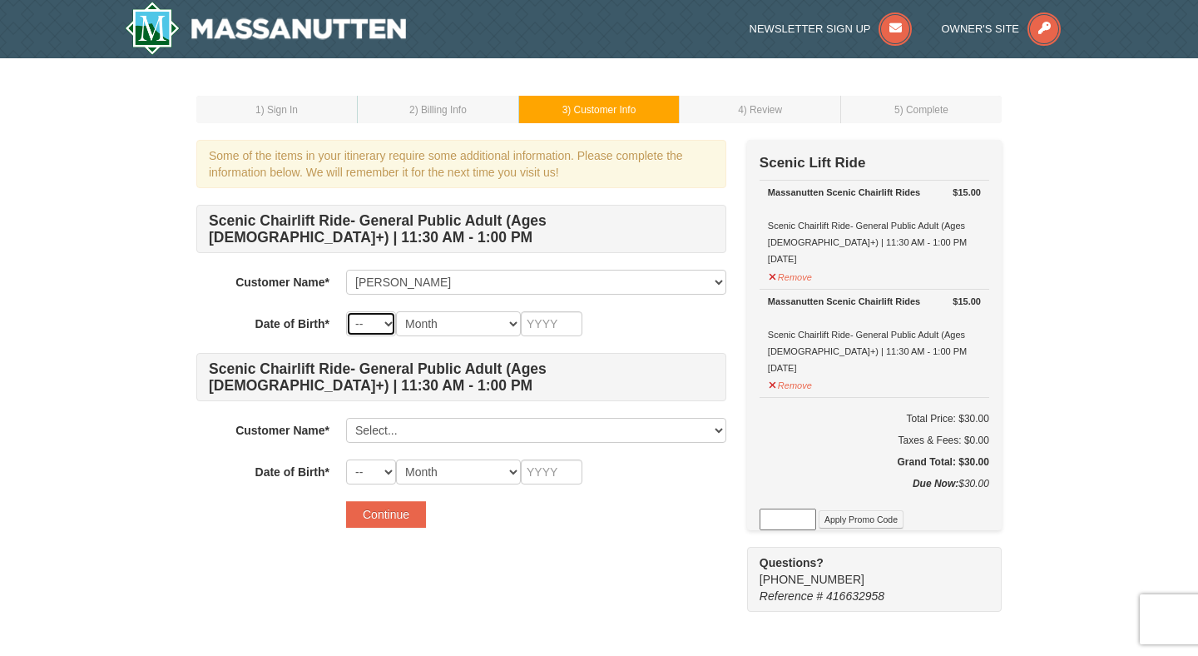
click at [374, 316] on select "-- 01 02 03 04 05 06 07 08 09 10 11 12 13 14 15 16 17 18 19 20 21 22 23 24 25 2…" at bounding box center [371, 323] width 50 height 25
select select "05"
click at [346, 311] on select "-- 01 02 03 04 05 06 07 08 09 10 11 12 13 14 15 16 17 18 19 20 21 22 23 24 25 2…" at bounding box center [371, 323] width 50 height 25
click at [456, 324] on select "Month January February March April May June July August September October Novem…" at bounding box center [458, 323] width 125 height 25
select select "05"
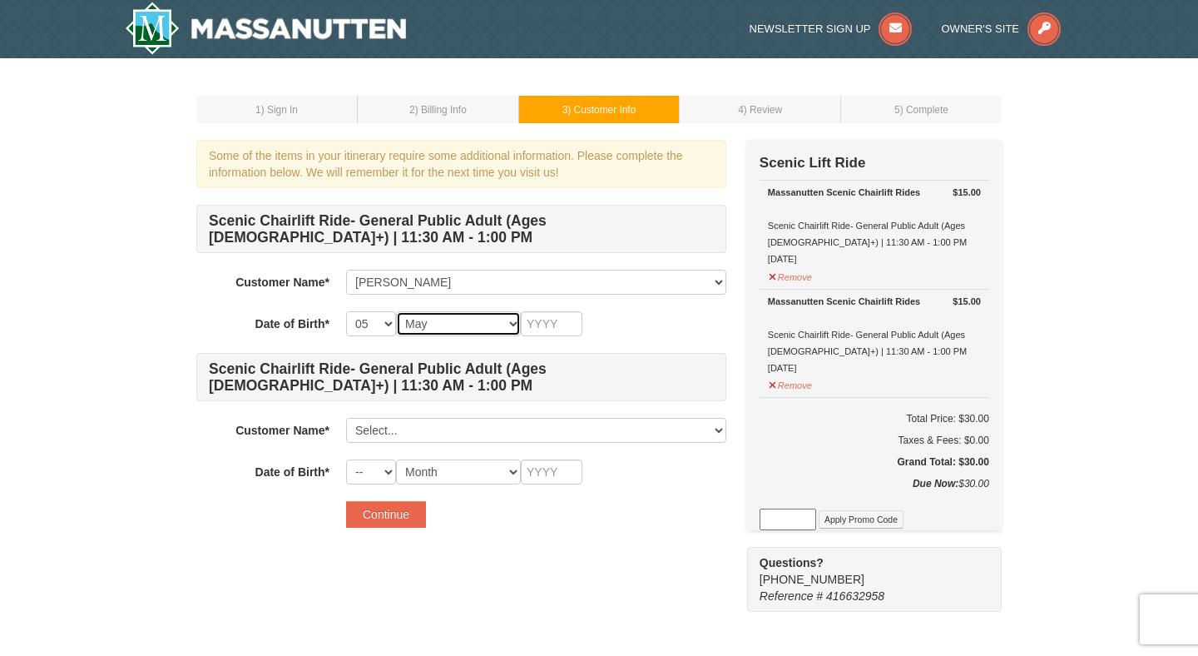
click at [396, 311] on select "Month January February March April May June July August September October Novem…" at bounding box center [458, 323] width 125 height 25
click at [376, 324] on select "-- 01 02 03 04 05 06 07 08 09 10 11 12 13 14 15 16 17 18 19 20 21 22 23 24 25 2…" at bounding box center [371, 323] width 50 height 25
select select "12"
click at [346, 311] on select "-- 01 02 03 04 05 06 07 08 09 10 11 12 13 14 15 16 17 18 19 20 21 22 23 24 25 2…" at bounding box center [371, 323] width 50 height 25
click at [565, 326] on input "text" at bounding box center [552, 323] width 62 height 25
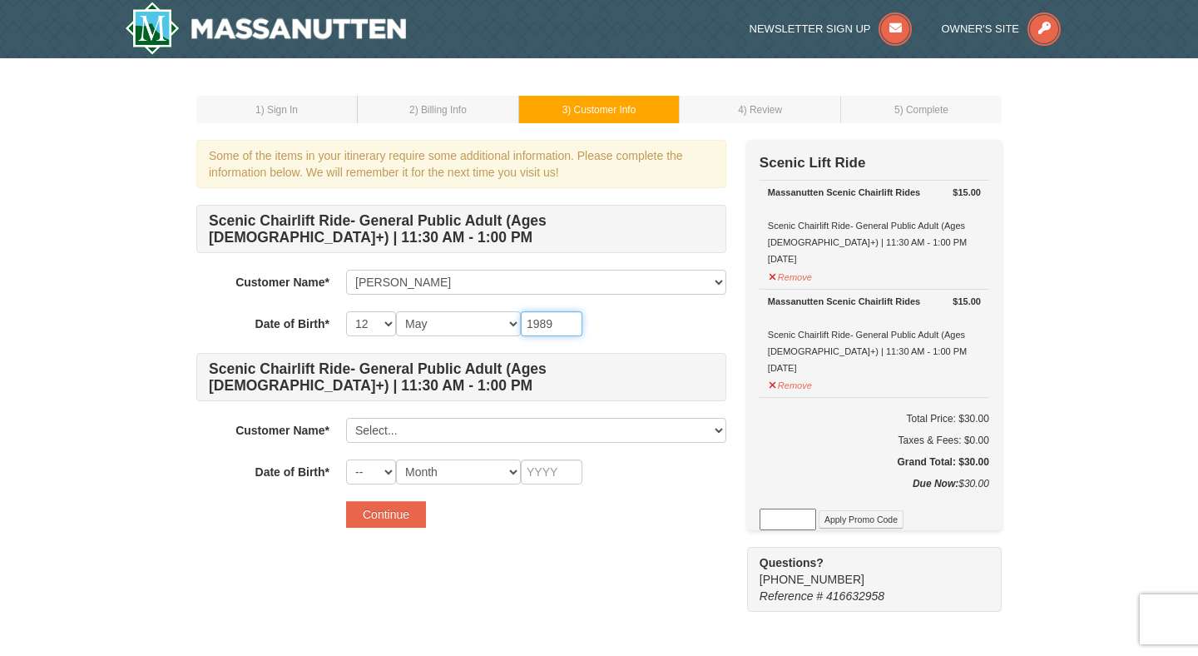
type input "1989"
click at [369, 472] on select "-- 01 02 03 04 05 06 07 08 09 10 11 12 13 14 15 16 17 18 19 20 21 22 23 24 25 2…" at bounding box center [371, 471] width 50 height 25
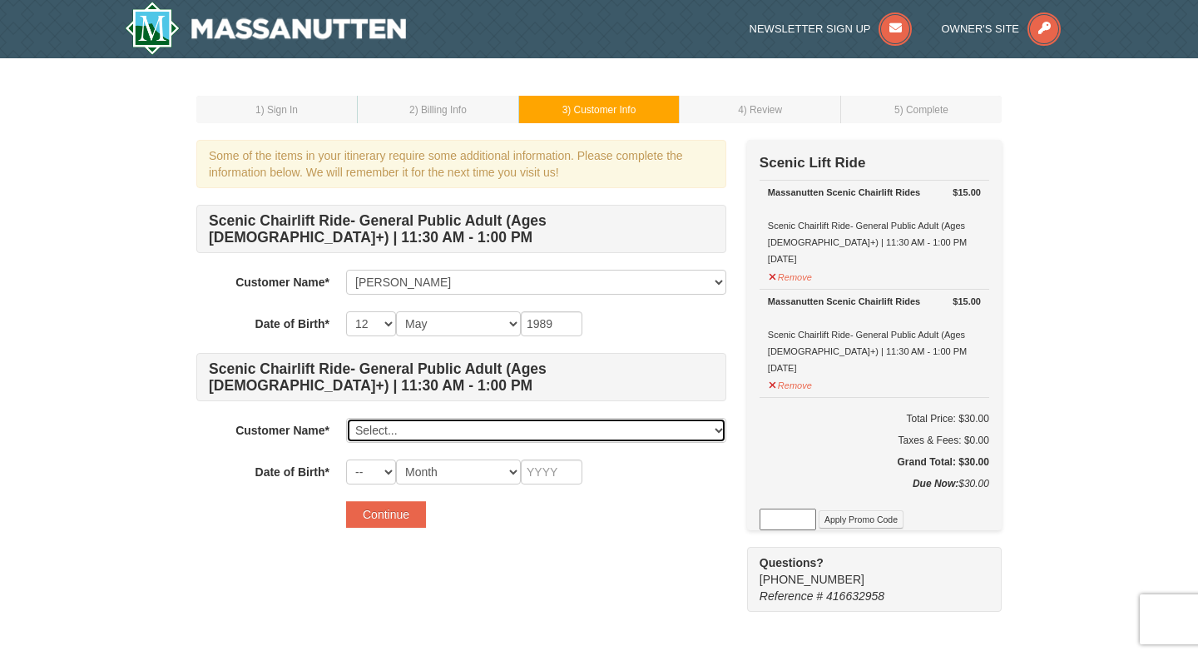
click at [443, 425] on select "Select... Marva Tokhi Add New..." at bounding box center [536, 430] width 380 height 25
click select "Select... Marva Tokhi Add New..." at bounding box center [536, 430] width 380 height 25
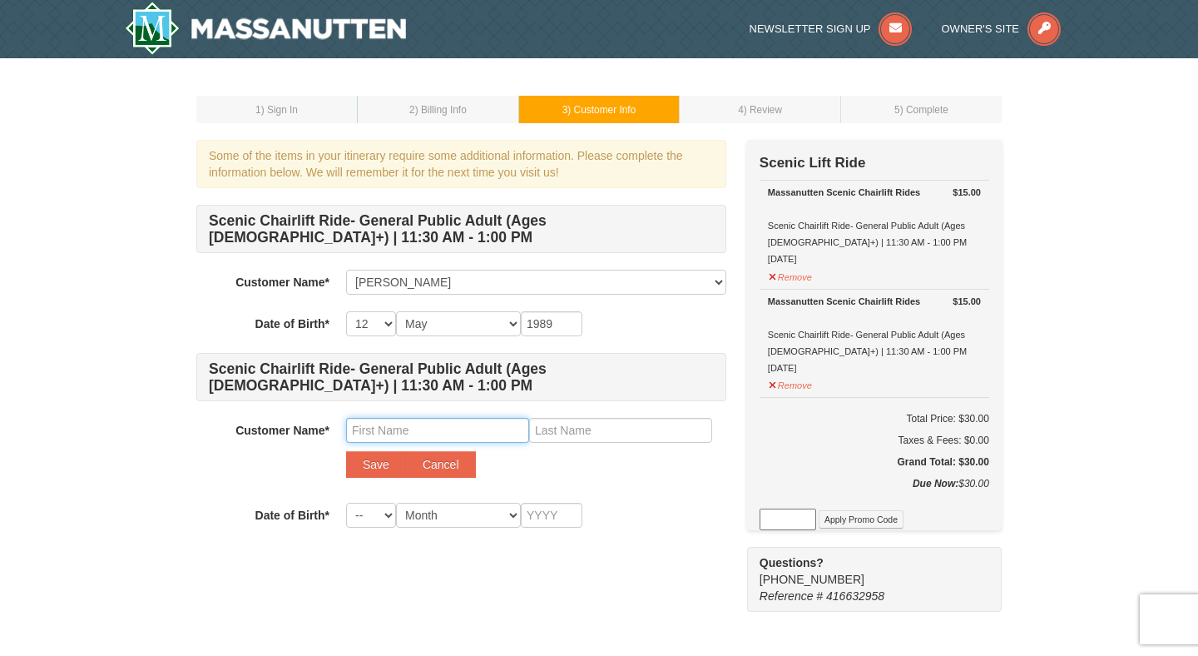
click at [424, 421] on input "text" at bounding box center [437, 430] width 183 height 25
type input "Neisha"
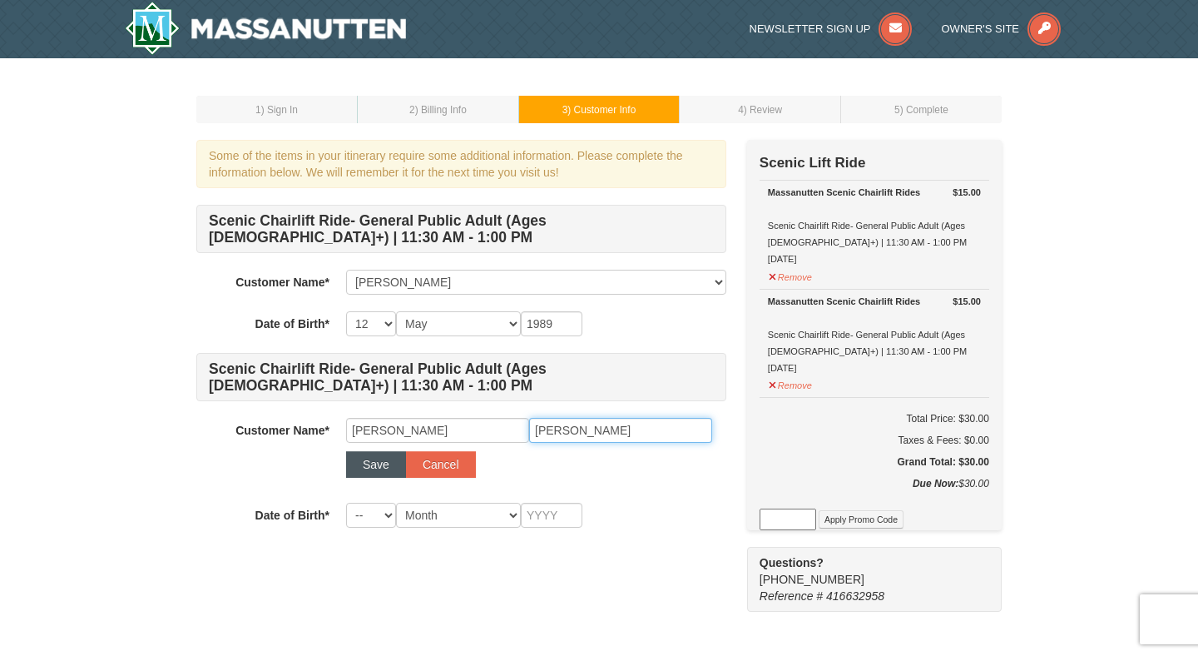
type input "Heinis"
click at [381, 474] on button "Save" at bounding box center [376, 464] width 60 height 27
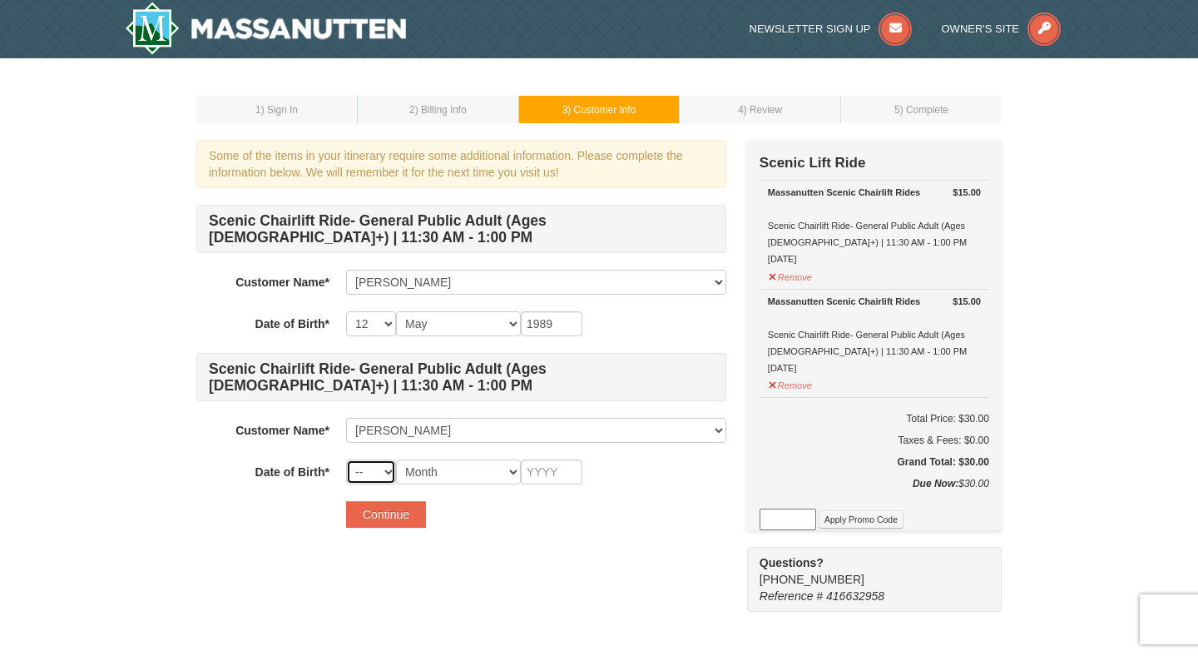
click at [364, 475] on select "-- 01 02 03 04 05 06 07 08 09 10 11 12 13 14 15 16 17 18 19 20 21 22 23 24 25 2…" at bounding box center [371, 471] width 50 height 25
click at [346, 459] on select "-- 01 02 03 04 05 06 07 08 09 10 11 12 13 14 15 16 17 18 19 20 21 22 23 24 25 2…" at bounding box center [371, 471] width 50 height 25
click at [492, 473] on select "Month January February March April May June July August September October Novem…" at bounding box center [458, 471] width 125 height 25
click at [369, 472] on select "-- 01 02 03 04 05 06 07 08 09 10 11 12 13 14 15 16 17 18 19 20 21 22 23 24 25 2…" at bounding box center [371, 471] width 50 height 25
select select "26"
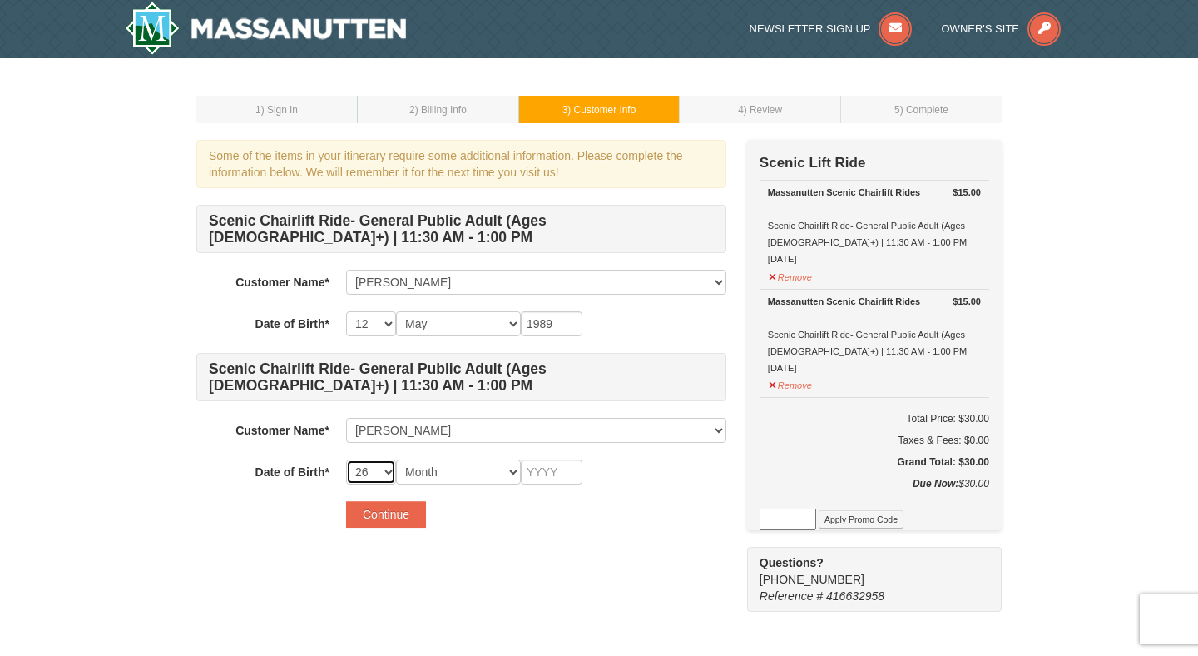
click at [346, 459] on select "-- 01 02 03 04 05 06 07 08 09 10 11 12 13 14 15 16 17 18 19 20 21 22 23 24 25 2…" at bounding box center [371, 471] width 50 height 25
click at [459, 468] on select "Month January February March April May June July August September October Novem…" at bounding box center [458, 471] width 125 height 25
select select "06"
click at [396, 459] on select "Month January February March April May June July August September October Novem…" at bounding box center [458, 471] width 125 height 25
click at [559, 483] on input "text" at bounding box center [552, 471] width 62 height 25
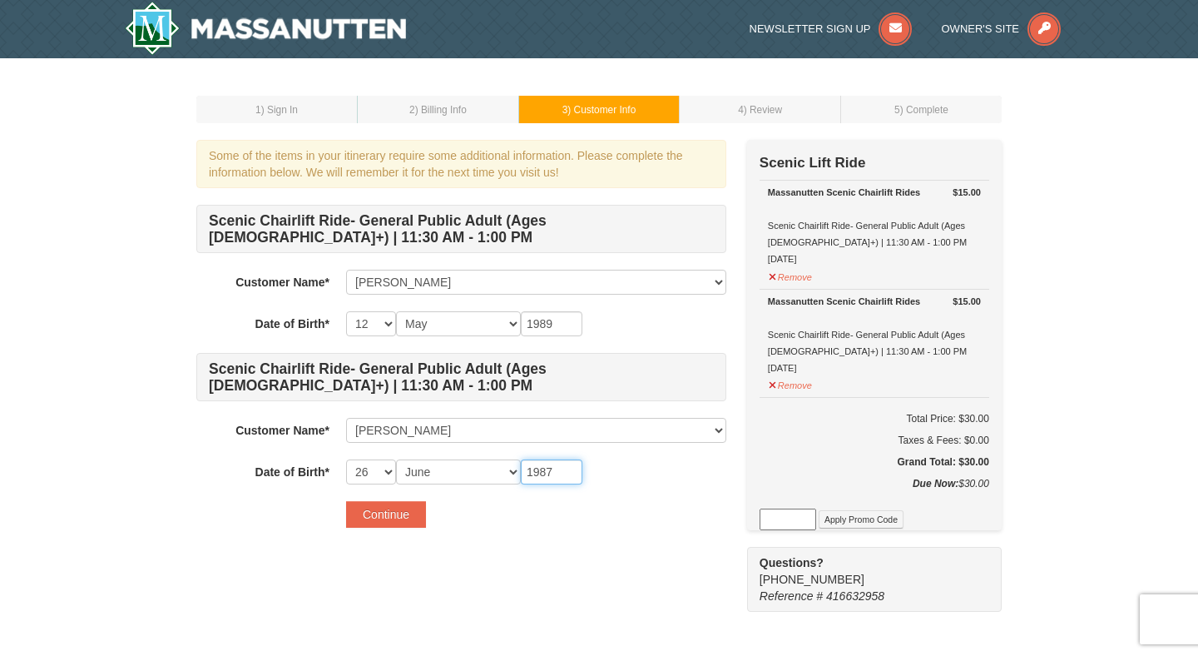
type input "1987"
click at [379, 534] on div "Some of the items in your itinerary require some additional information. Please…" at bounding box center [461, 342] width 530 height 404
click at [384, 513] on button "Continue" at bounding box center [386, 514] width 80 height 27
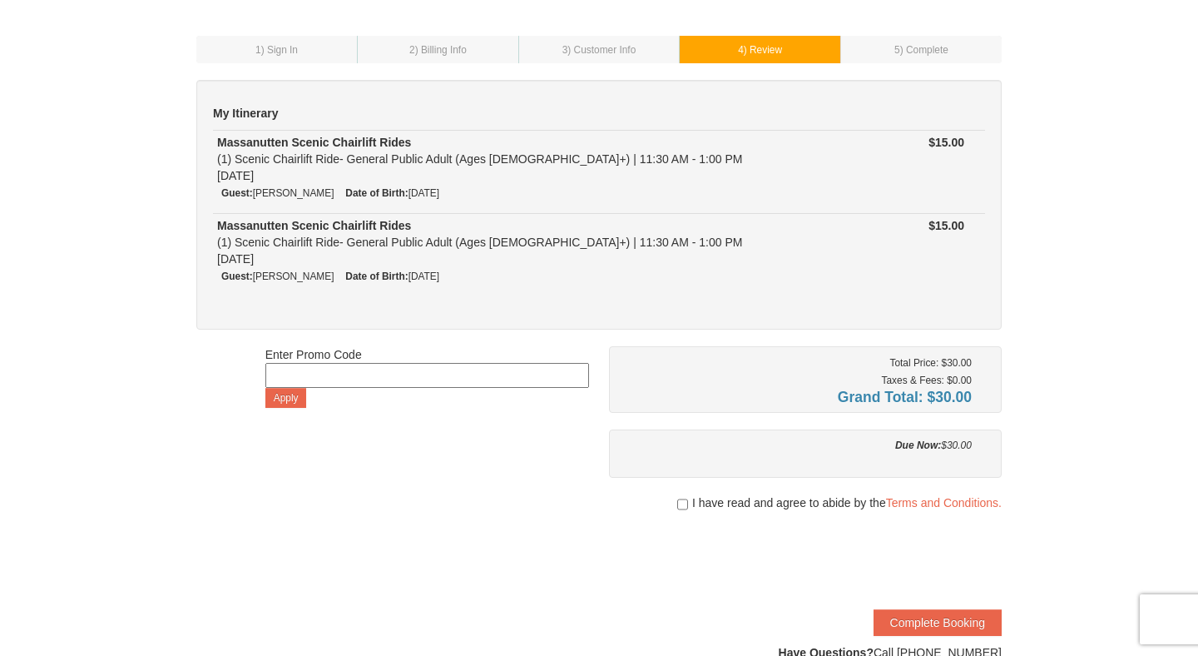
scroll to position [61, 0]
click at [677, 497] on input "checkbox" at bounding box center [682, 503] width 11 height 13
checkbox input "true"
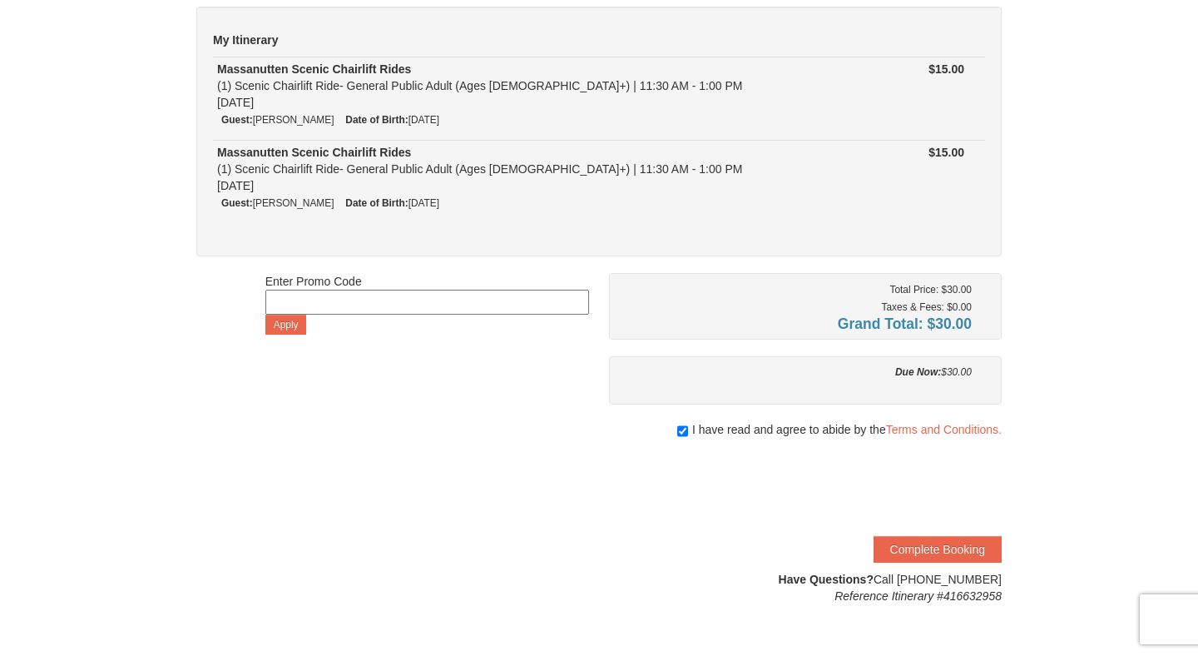
scroll to position [137, 0]
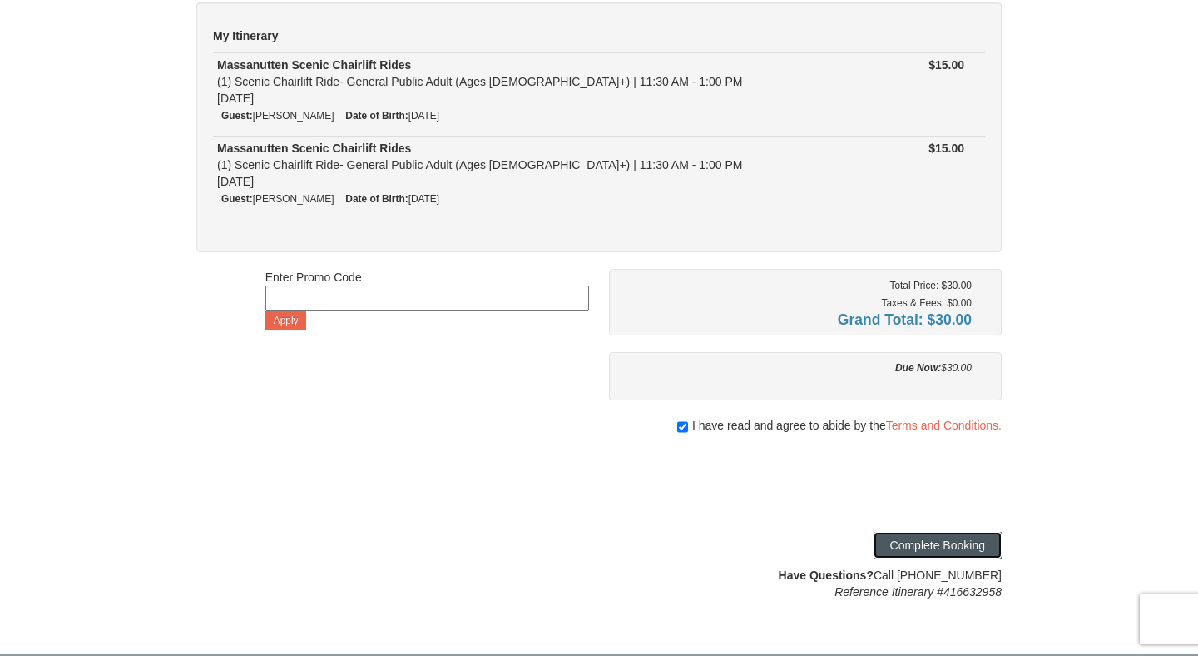
click at [928, 546] on button "Complete Booking" at bounding box center [938, 545] width 128 height 27
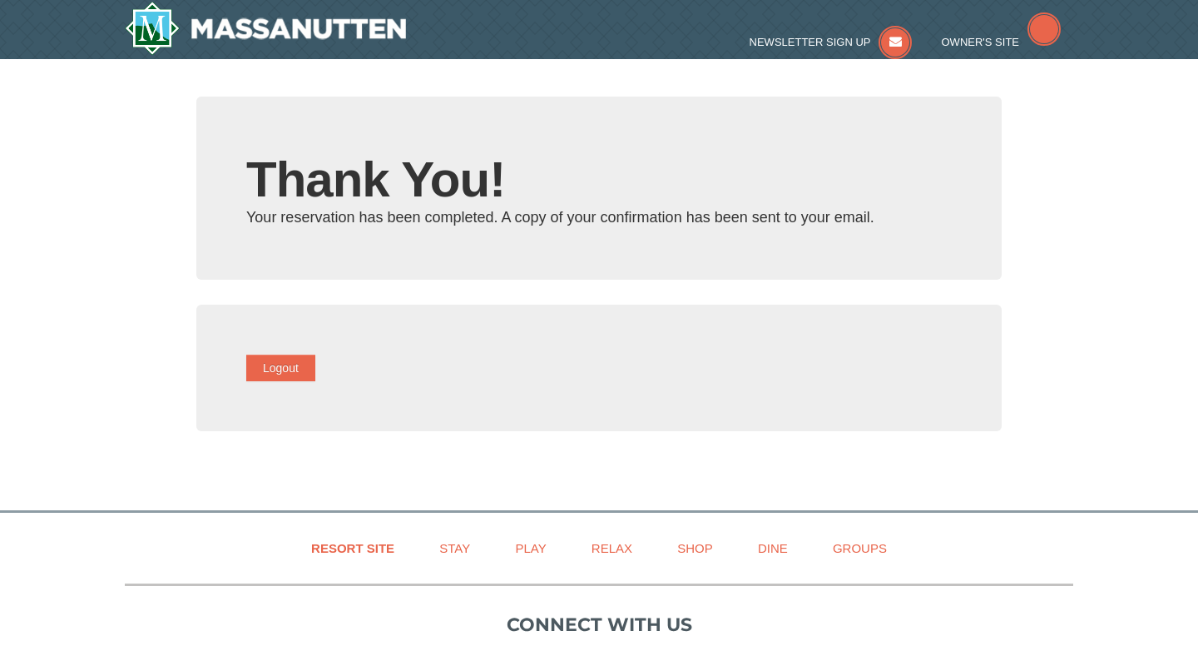
type input "[EMAIL_ADDRESS][DOMAIN_NAME]"
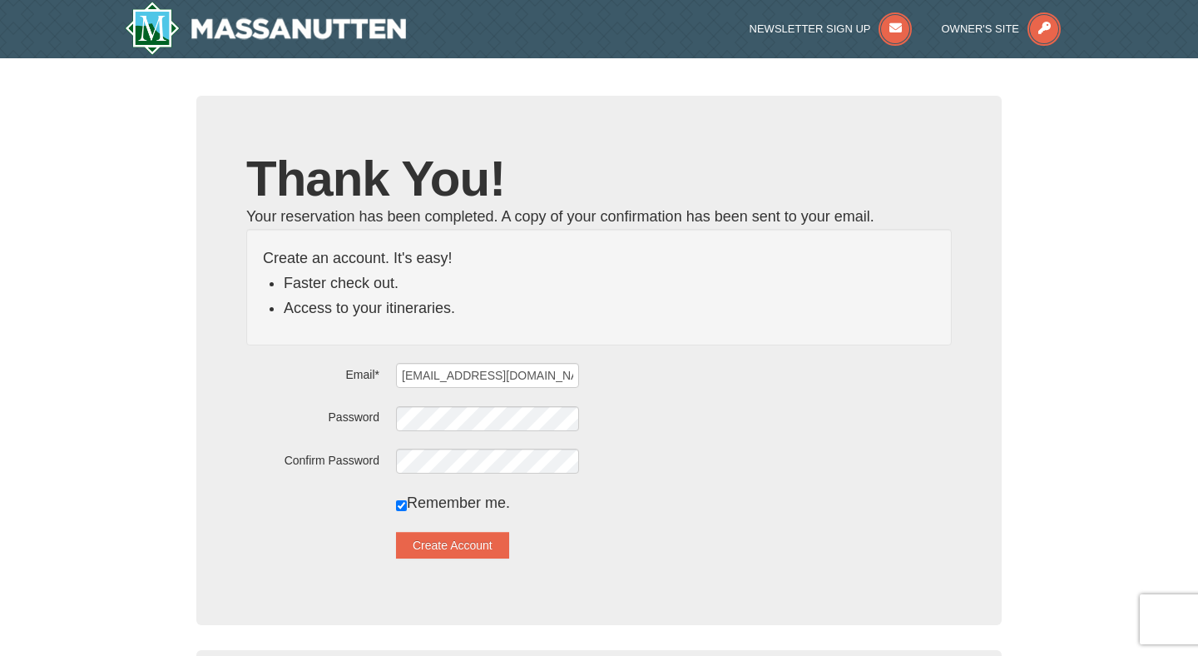
click at [111, 185] on div "× Thank You! Your reservation has been completed. A copy of your confirmation h…" at bounding box center [599, 448] width 1198 height 781
